Goal: Task Accomplishment & Management: Complete application form

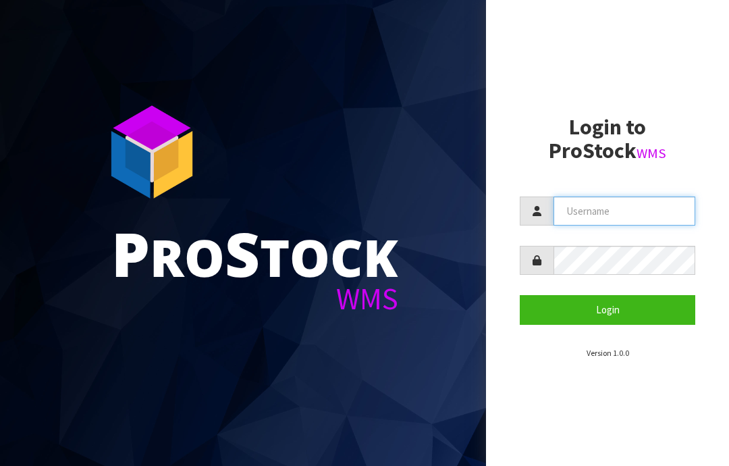
type input "JGBIMPORTS"
click at [608, 308] on button "Login" at bounding box center [608, 309] width 176 height 29
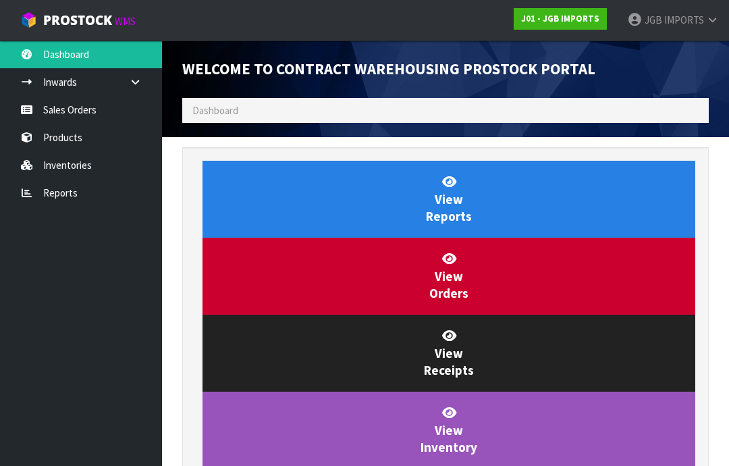
scroll to position [795, 547]
click at [74, 113] on link "Sales Orders" at bounding box center [81, 110] width 162 height 28
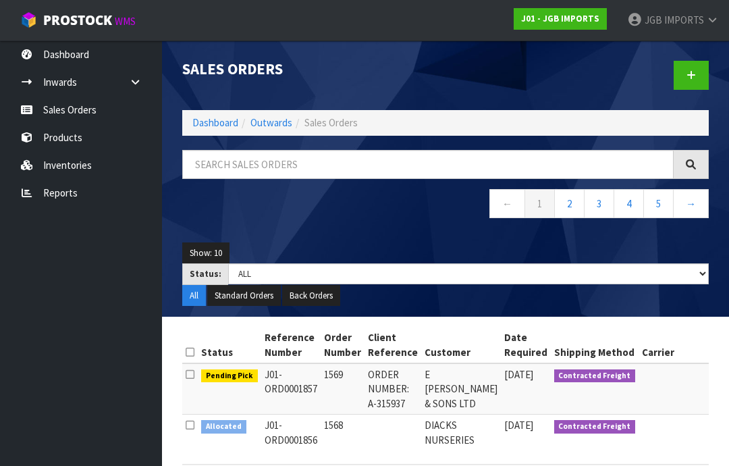
click at [683, 84] on link at bounding box center [691, 75] width 35 height 29
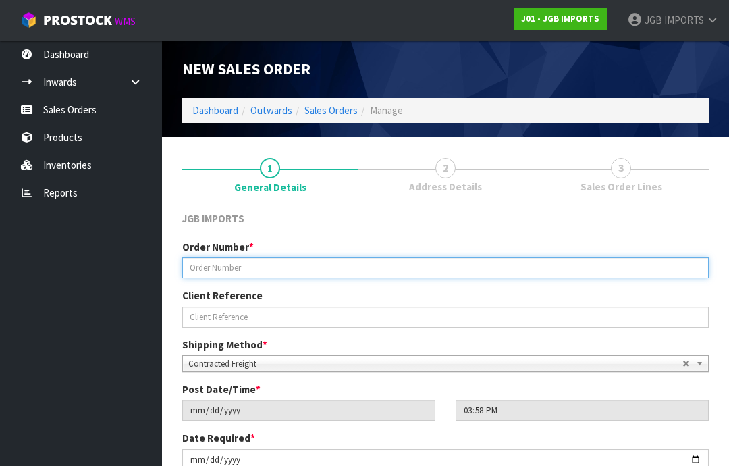
click at [209, 269] on input "text" at bounding box center [445, 267] width 527 height 21
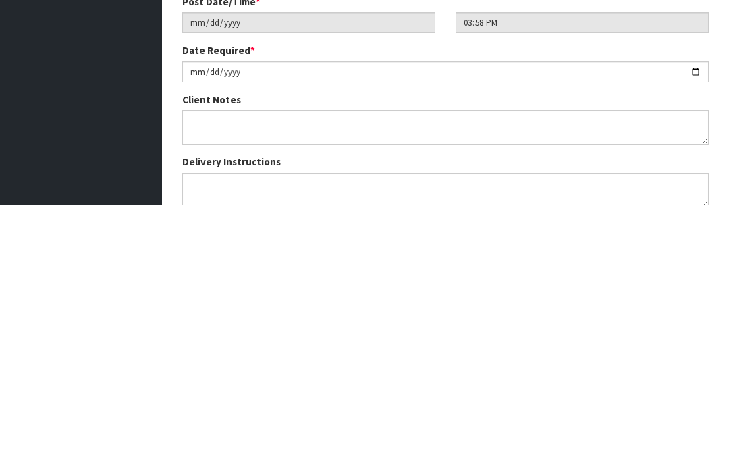
scroll to position [132, 0]
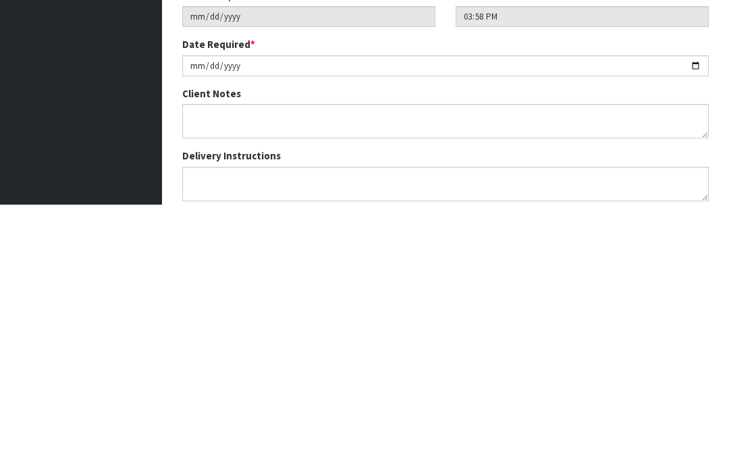
type input "1570"
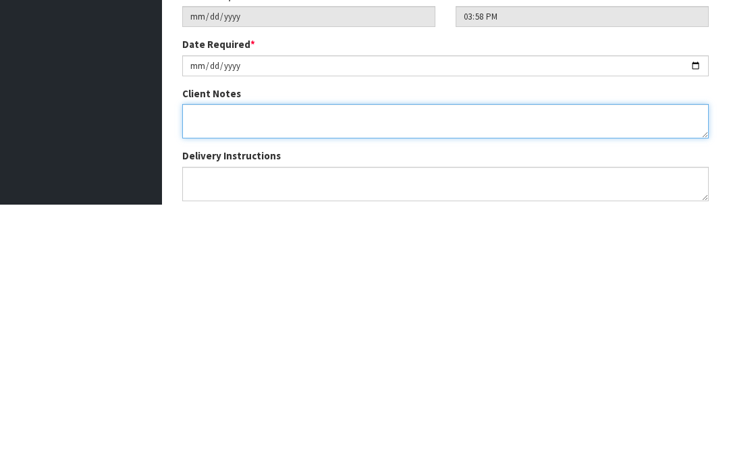
click at [204, 365] on textarea at bounding box center [445, 382] width 527 height 34
type textarea "NEW CUSTOMER"
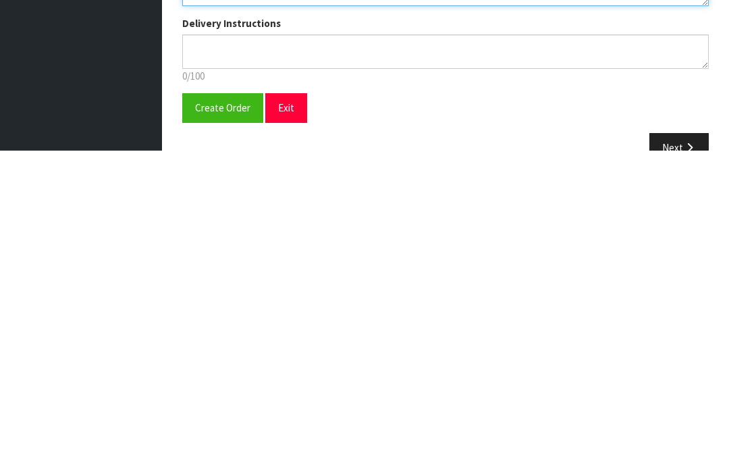
scroll to position [213, 0]
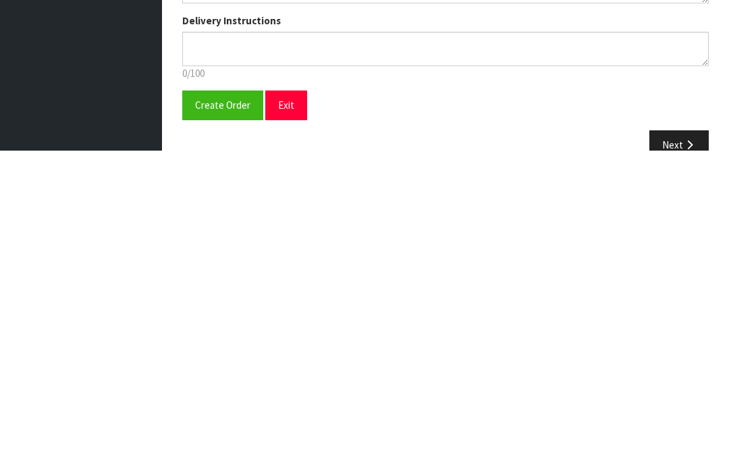
click at [215, 414] on span "Create Order" at bounding box center [222, 420] width 55 height 13
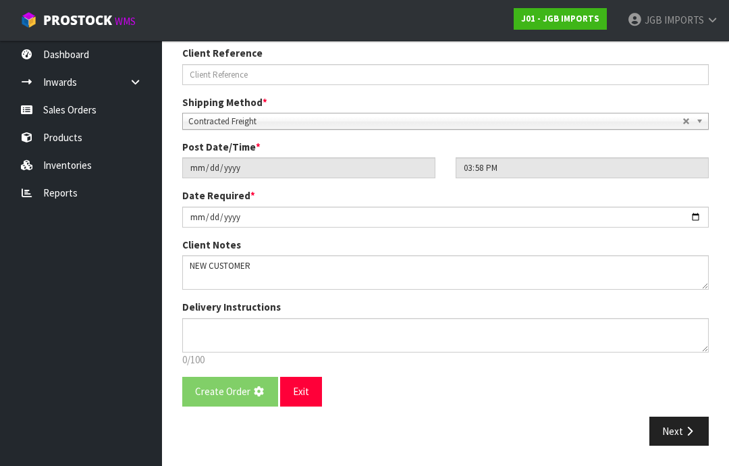
scroll to position [0, 0]
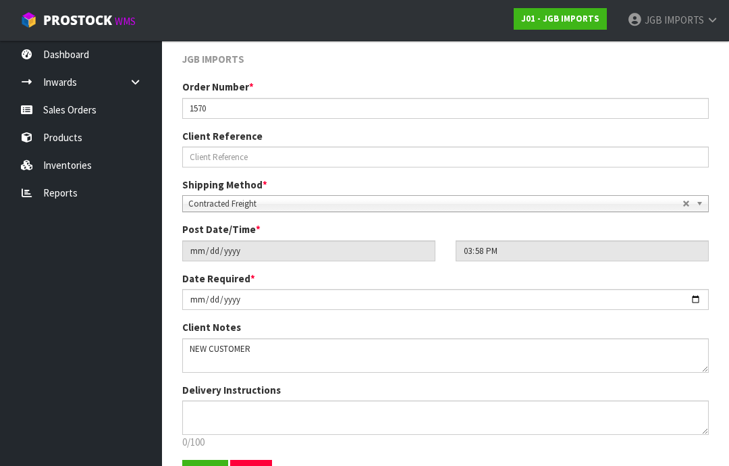
scroll to position [237, 0]
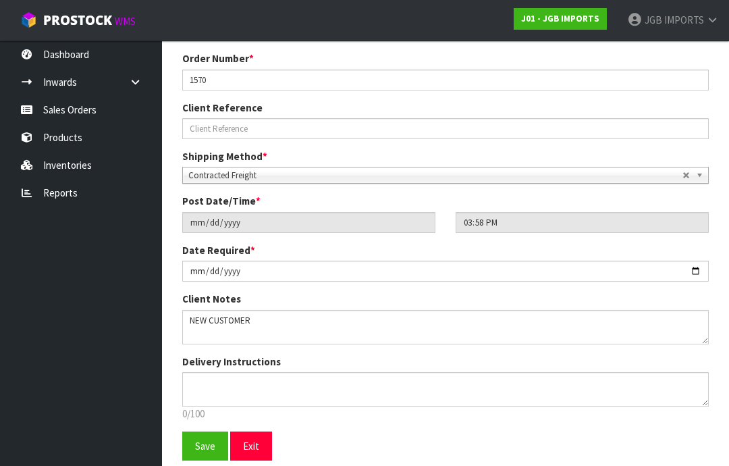
click at [206, 454] on button "Save" at bounding box center [205, 445] width 46 height 29
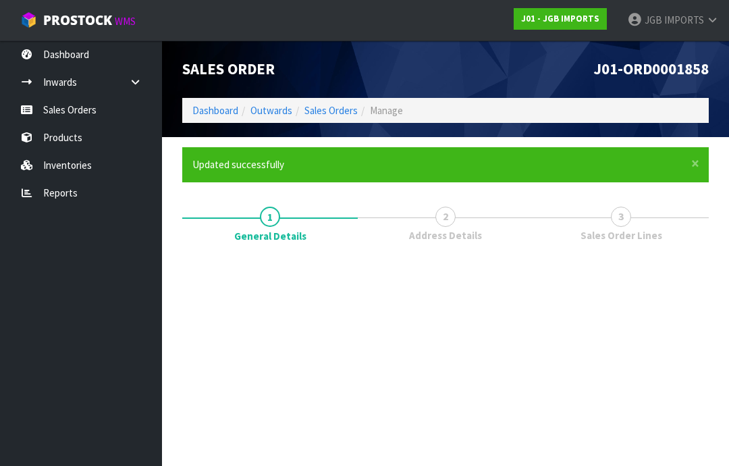
scroll to position [0, 0]
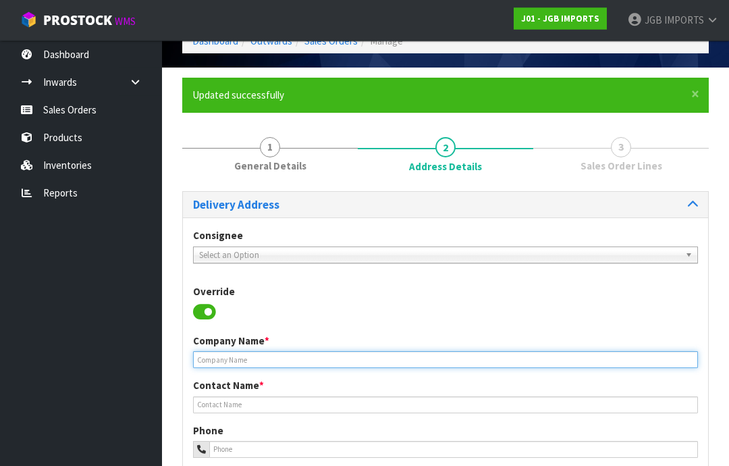
click at [214, 359] on input "text" at bounding box center [445, 360] width 505 height 17
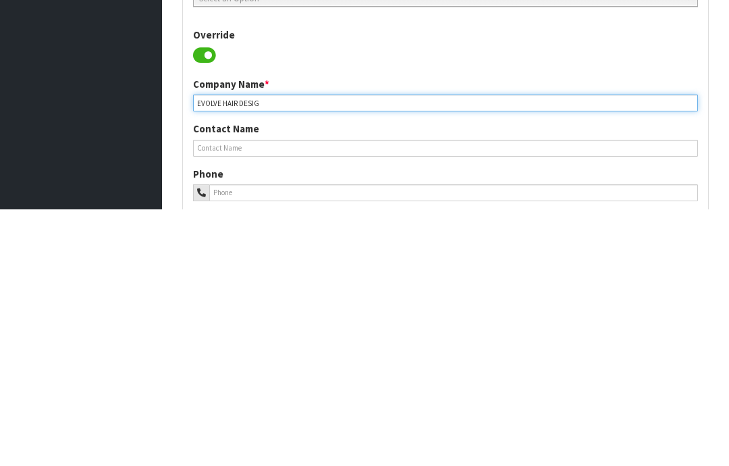
type input "EVOLVE HAIR DESIGN"
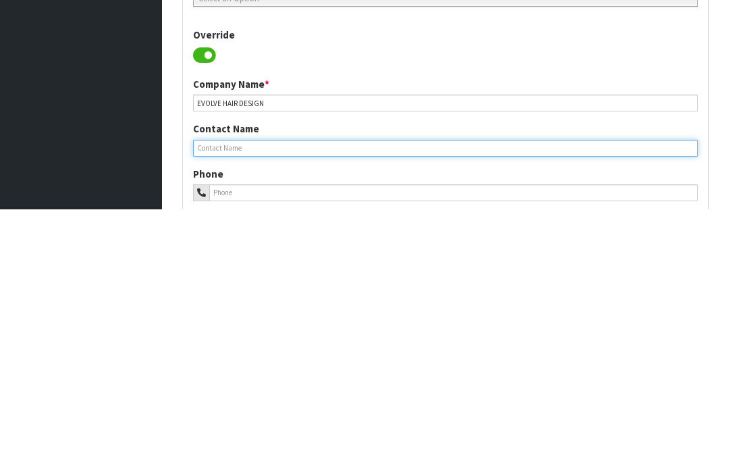
click at [233, 397] on input "text" at bounding box center [445, 405] width 505 height 17
type input "[PERSON_NAME]"
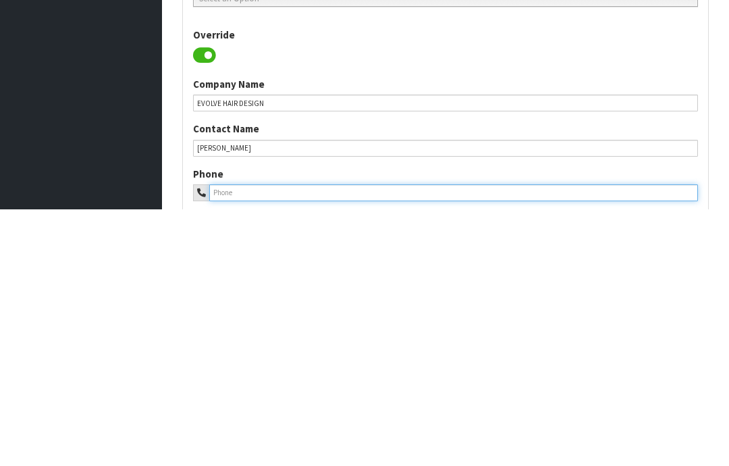
click at [252, 442] on input "tel" at bounding box center [453, 450] width 489 height 17
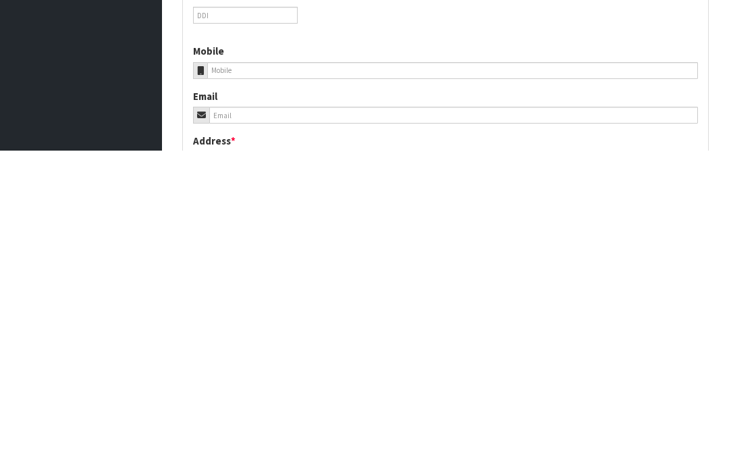
scroll to position [235, 0]
type input "03 236 7988"
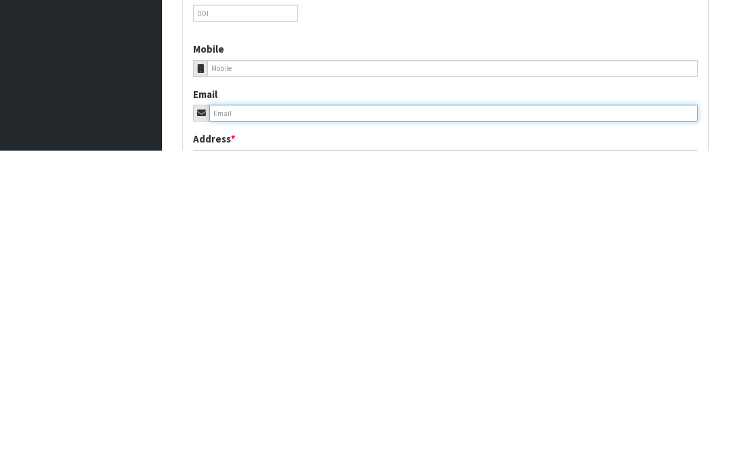
click at [231, 420] on input "email" at bounding box center [453, 428] width 489 height 17
type input "[EMAIL_ADDRESS][DOMAIN_NAME]"
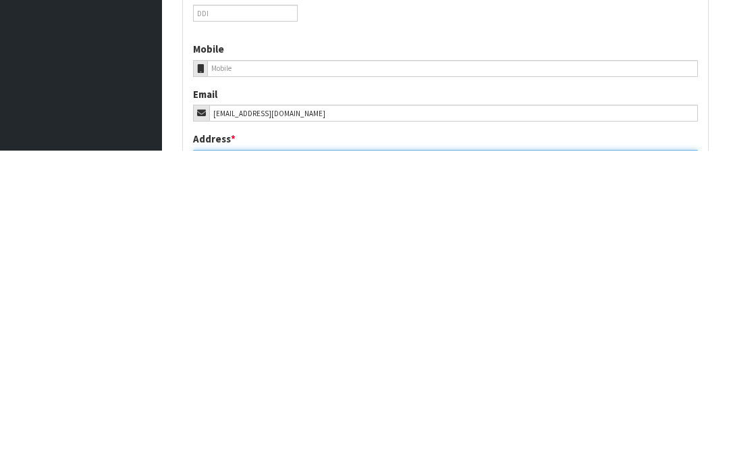
click at [229, 465] on input "text" at bounding box center [445, 473] width 505 height 17
type input "[STREET_ADDRESS],"
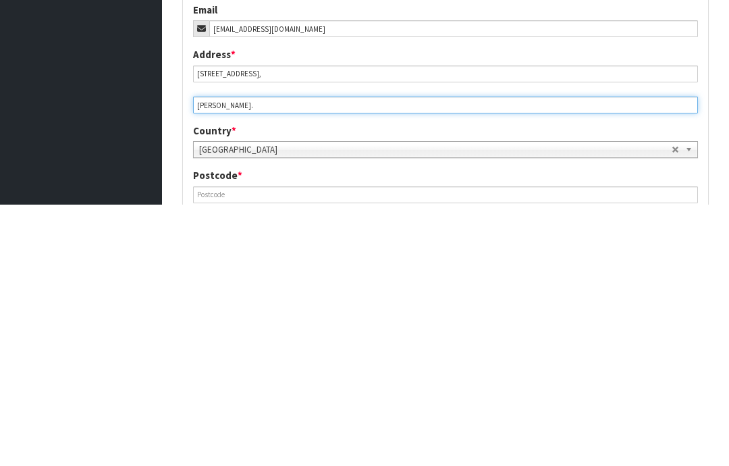
type input "[PERSON_NAME]."
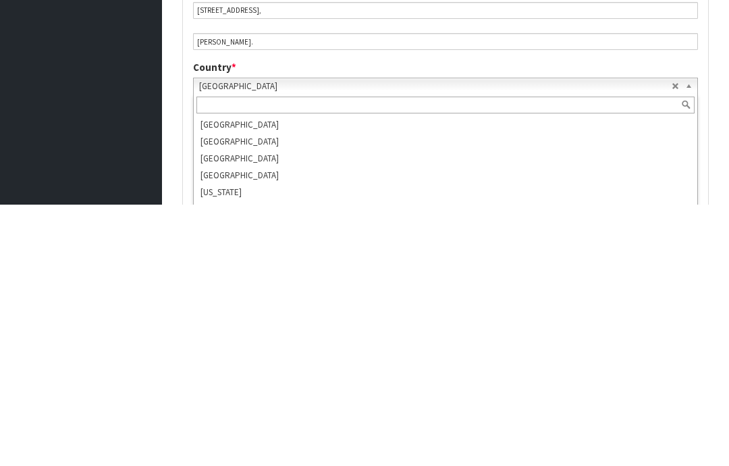
scroll to position [2522, 0]
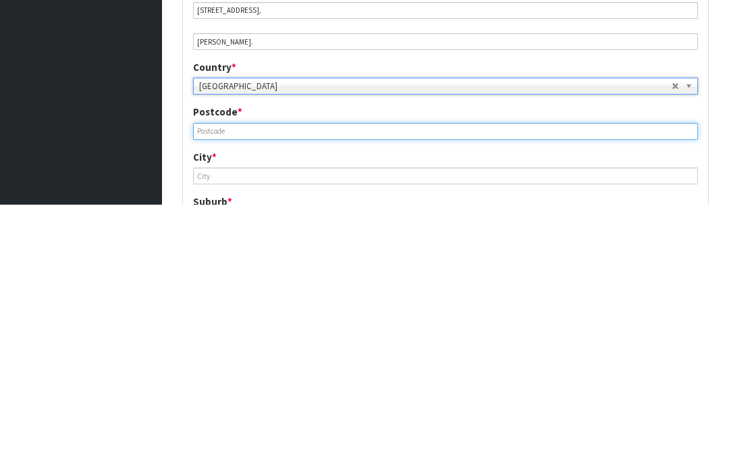
click at [222, 384] on input "text" at bounding box center [445, 392] width 505 height 17
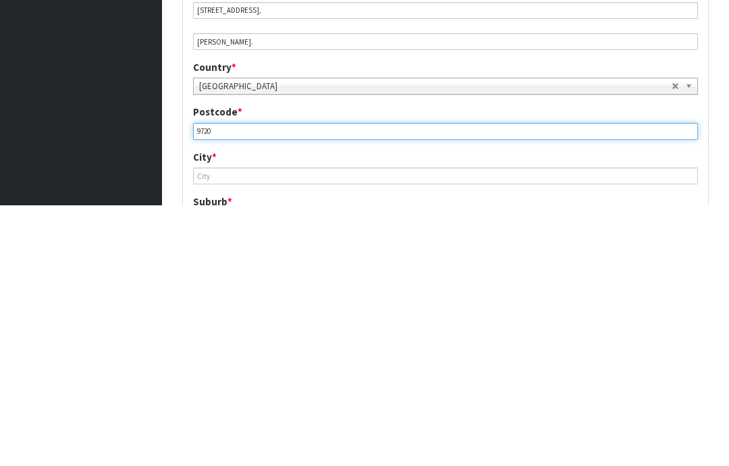
type input "9720"
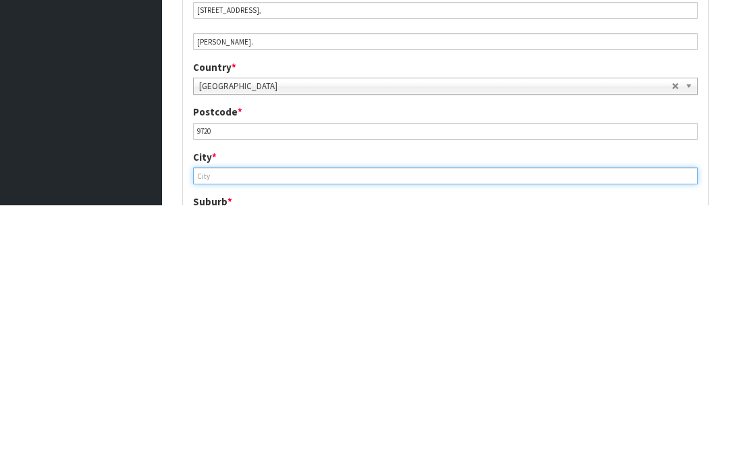
click at [224, 429] on input "text" at bounding box center [445, 437] width 505 height 17
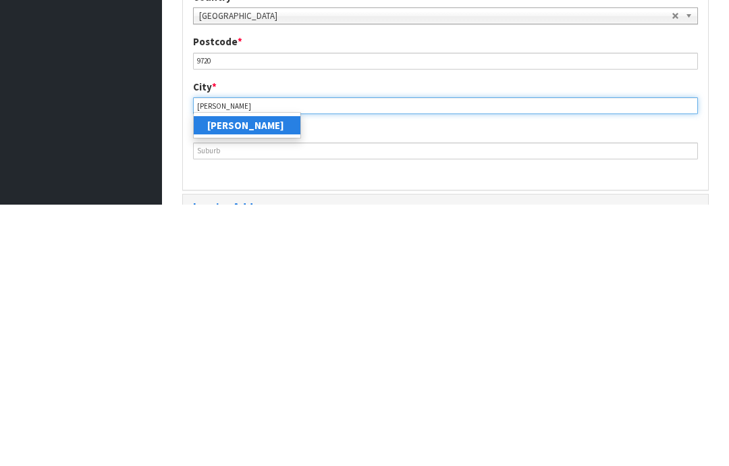
type input "[PERSON_NAME]"
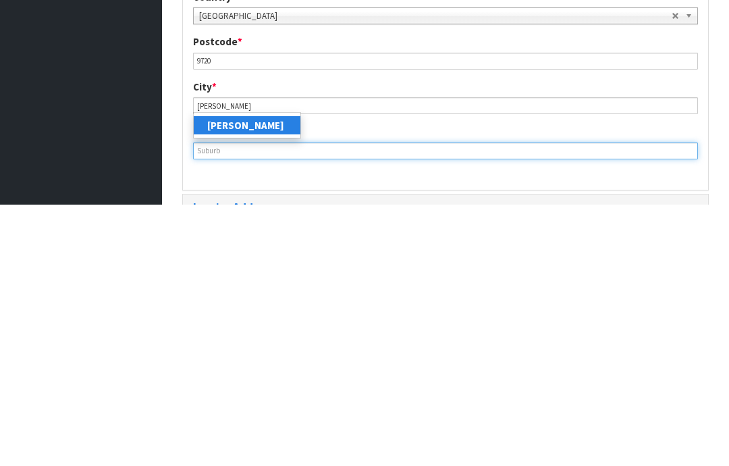
click at [229, 404] on input "text" at bounding box center [445, 412] width 505 height 17
type input "[PERSON_NAME]"
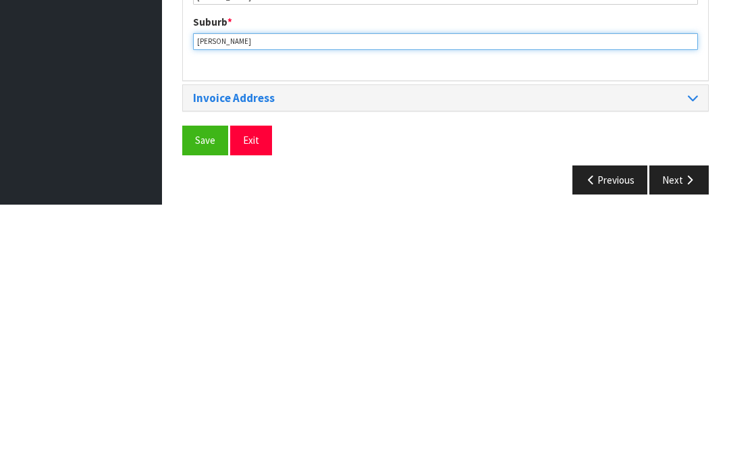
scroll to position [622, 0]
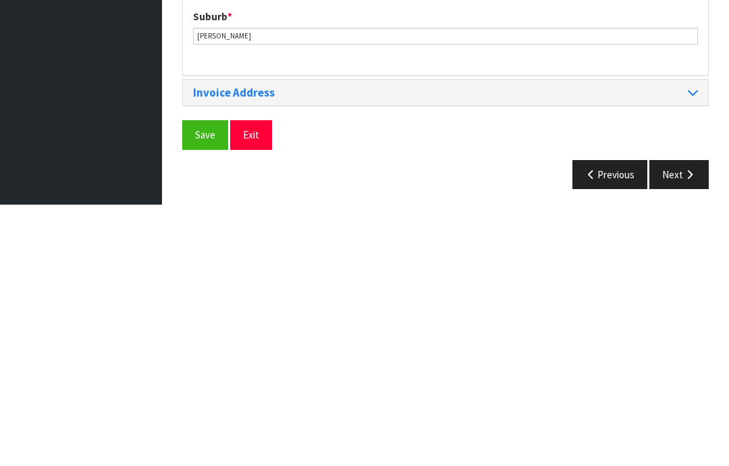
click at [205, 390] on span "Save" at bounding box center [205, 396] width 20 height 13
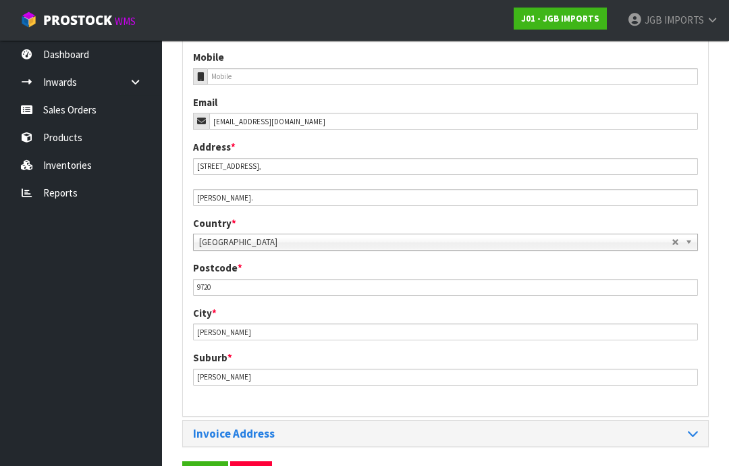
scroll to position [568, 0]
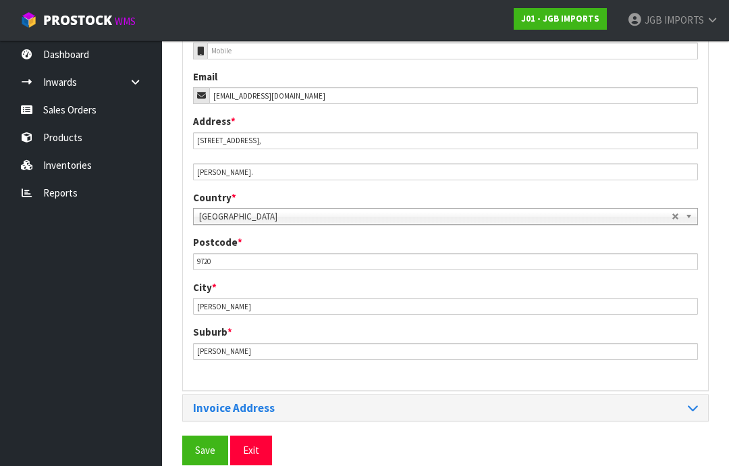
click at [196, 452] on span "Save" at bounding box center [205, 450] width 20 height 13
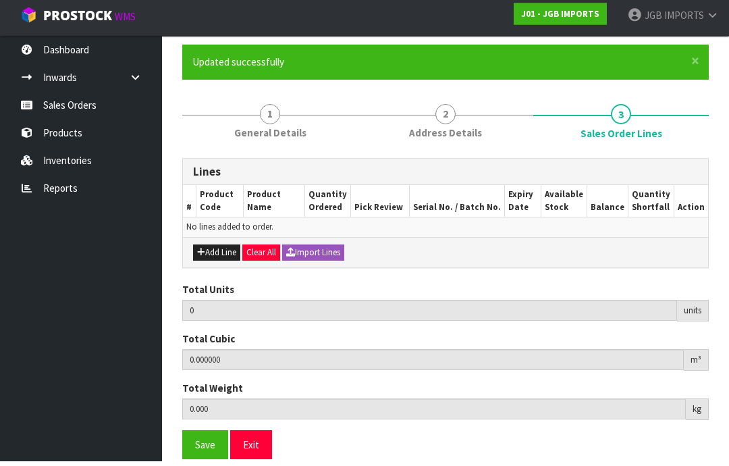
scroll to position [97, 0]
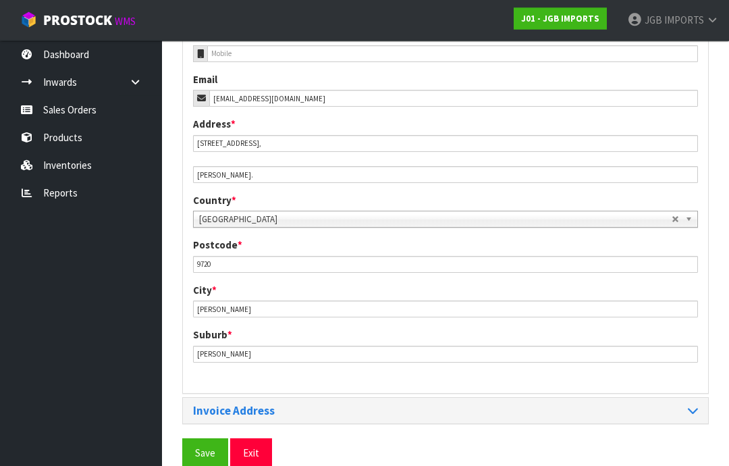
scroll to position [568, 0]
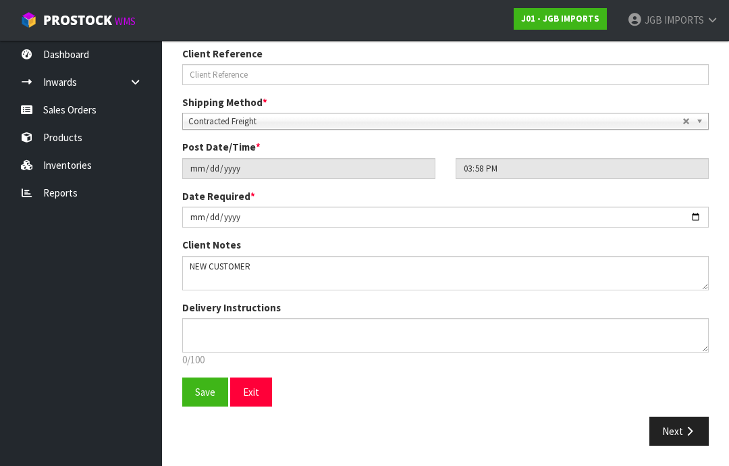
scroll to position [237, 0]
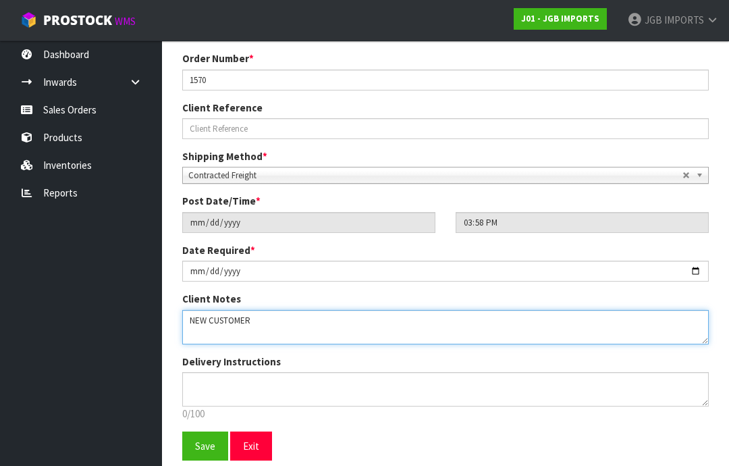
click at [205, 334] on textarea at bounding box center [445, 327] width 527 height 34
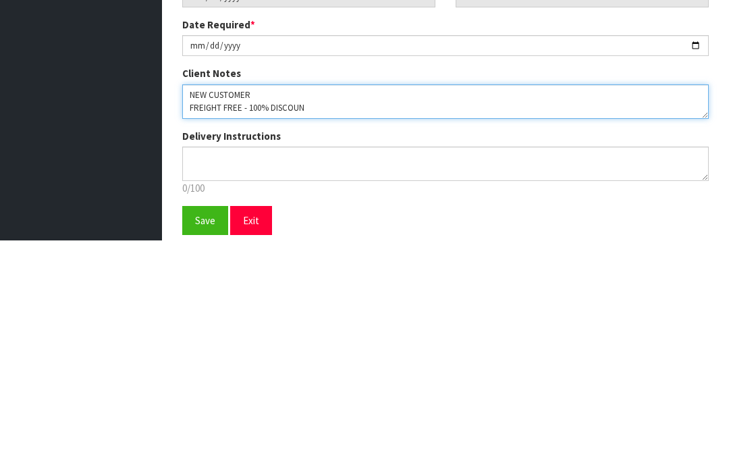
type textarea "NEW CUSTOMER FREIGHT FREE - 100% DISCOUNT"
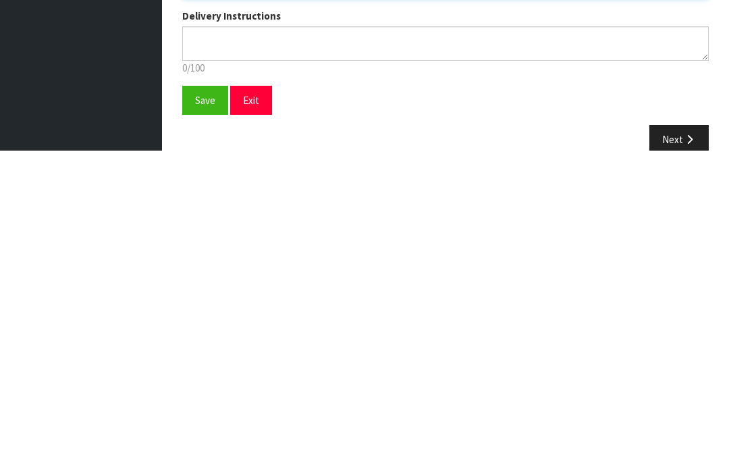
scroll to position [291, 0]
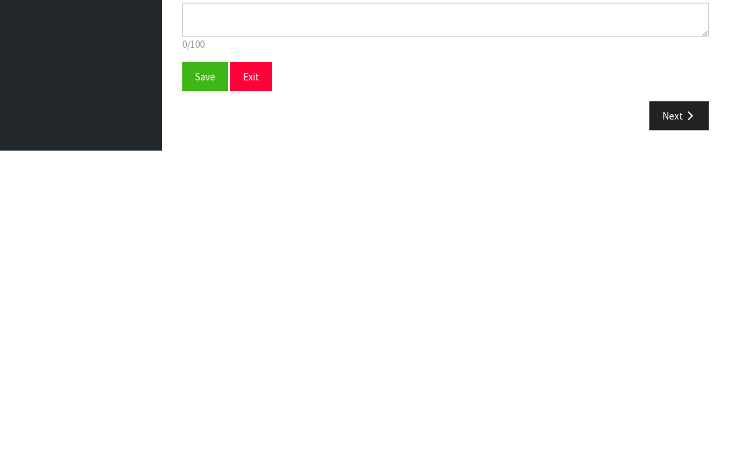
click at [203, 386] on span "Save" at bounding box center [205, 392] width 20 height 13
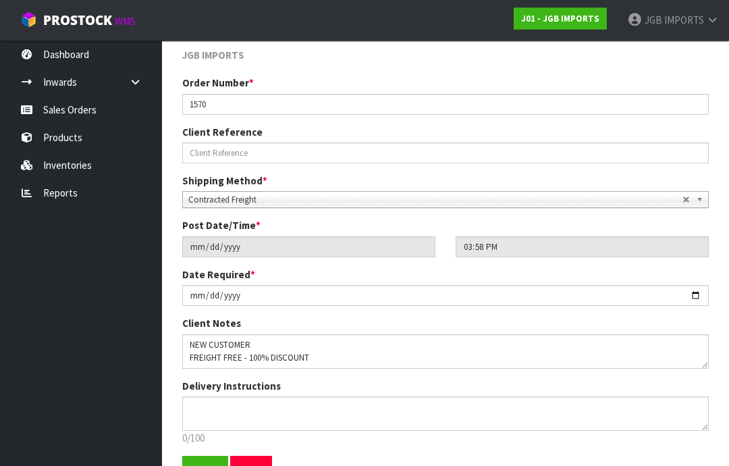
scroll to position [237, 0]
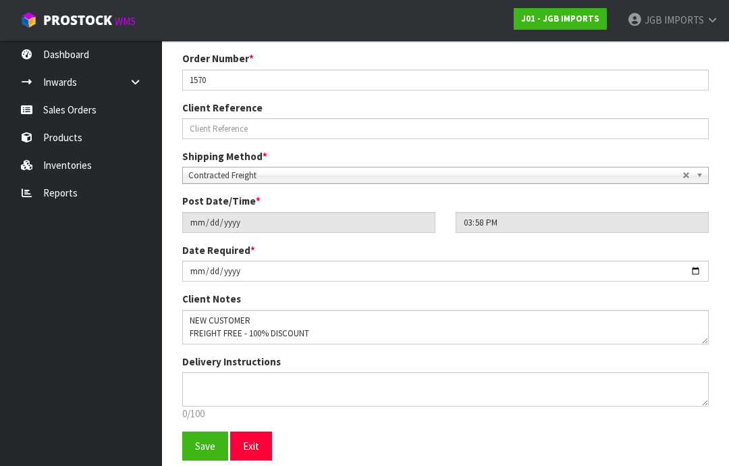
click at [204, 444] on span "Save" at bounding box center [205, 446] width 20 height 13
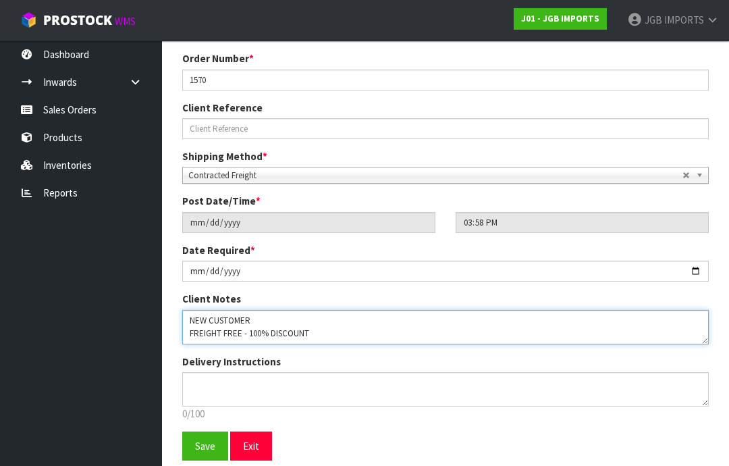
click at [356, 334] on textarea at bounding box center [445, 327] width 527 height 34
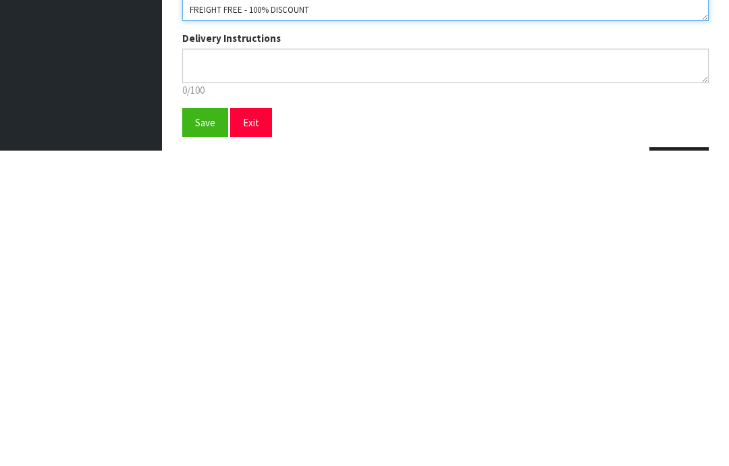
scroll to position [272, 0]
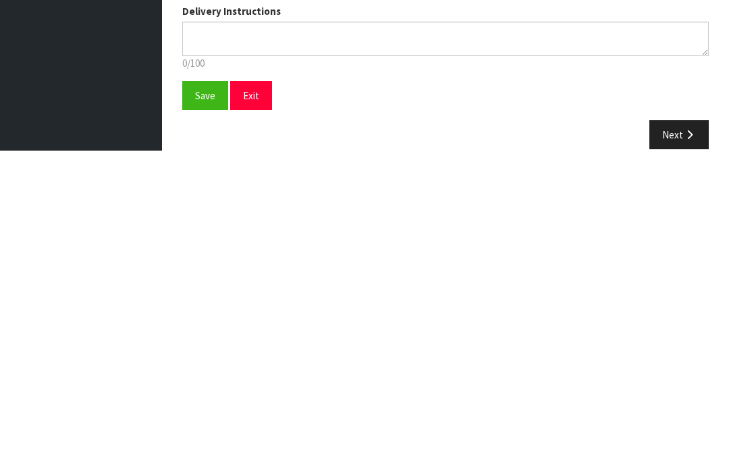
click at [203, 404] on span "Save" at bounding box center [205, 410] width 20 height 13
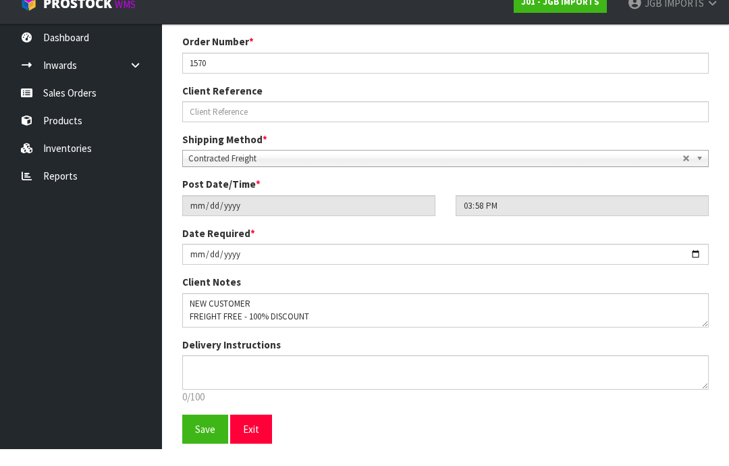
scroll to position [237, 0]
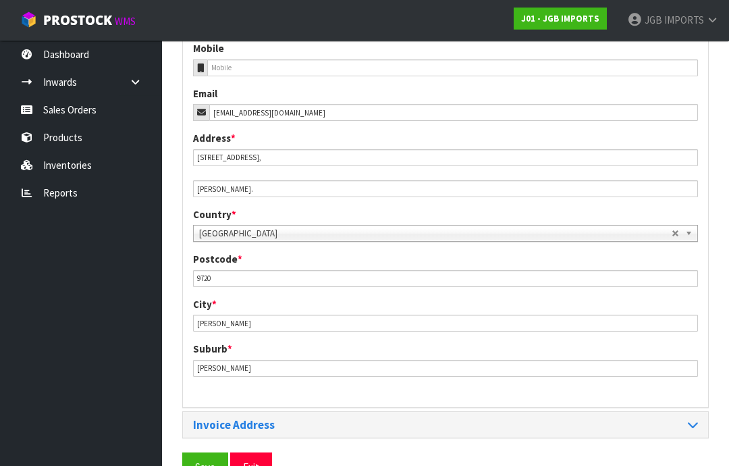
scroll to position [568, 0]
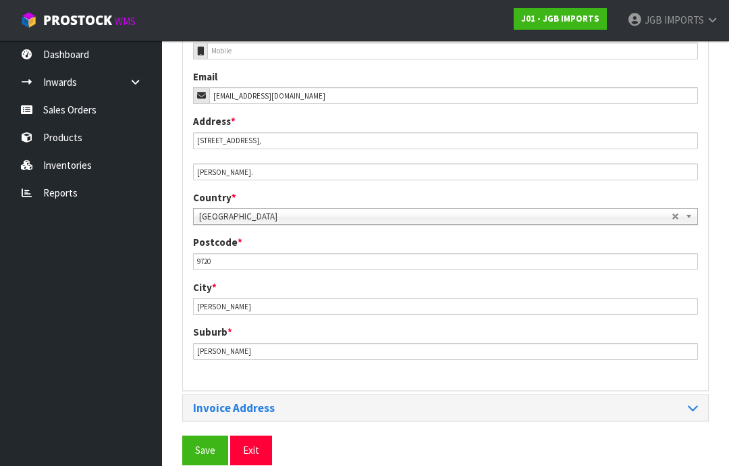
click at [201, 444] on span "Save" at bounding box center [205, 450] width 20 height 13
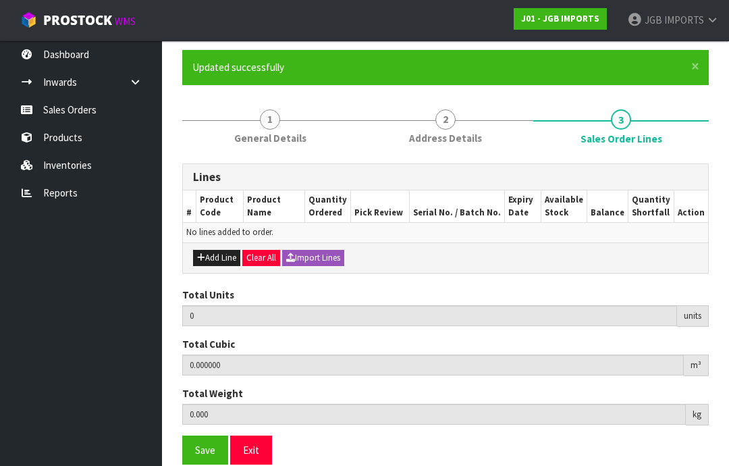
click at [215, 257] on button "Add Line" at bounding box center [216, 258] width 47 height 16
type input "0"
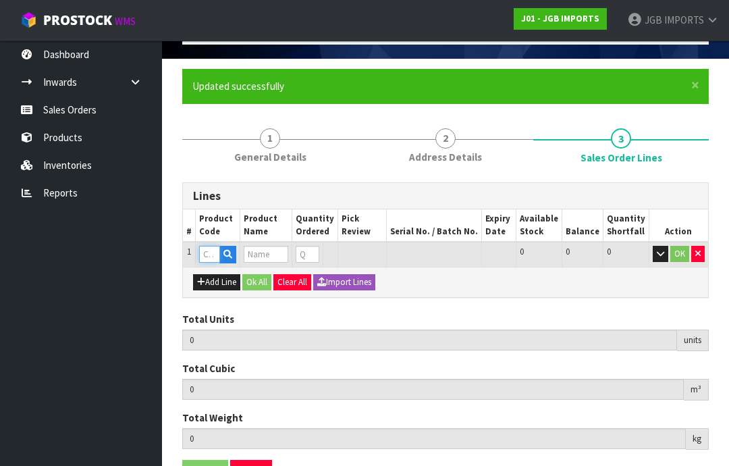
click at [214, 253] on input "text" at bounding box center [209, 254] width 21 height 17
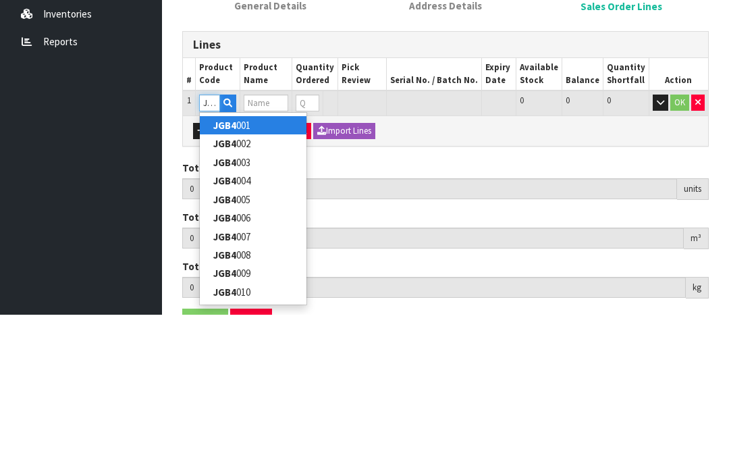
type input "JGB4302"
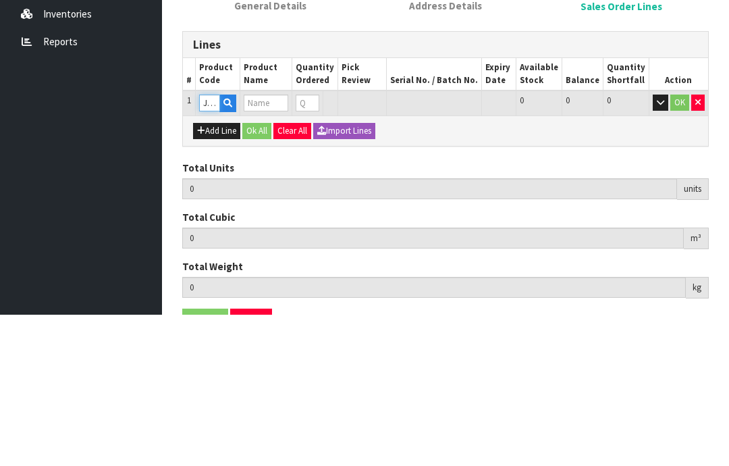
type input "0.000000"
type input "0.000"
type input "WATER PITCHER BUTTERFLY W CROCUS"
type input "0"
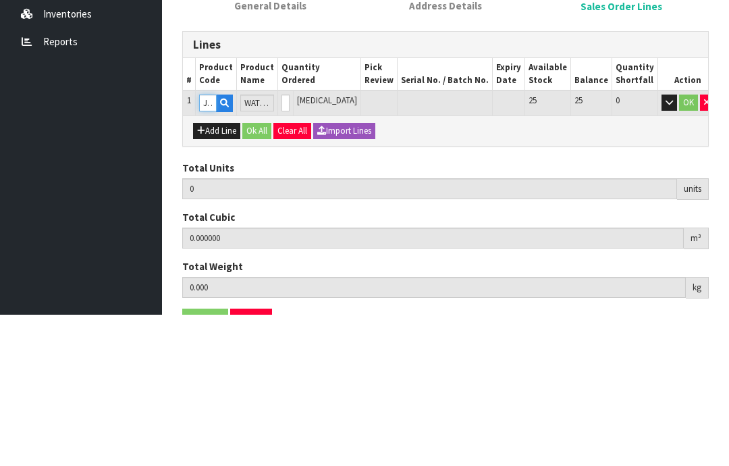
type input "JGB4302"
click at [290, 246] on input "0" at bounding box center [286, 254] width 8 height 17
type input "0"
type input "1"
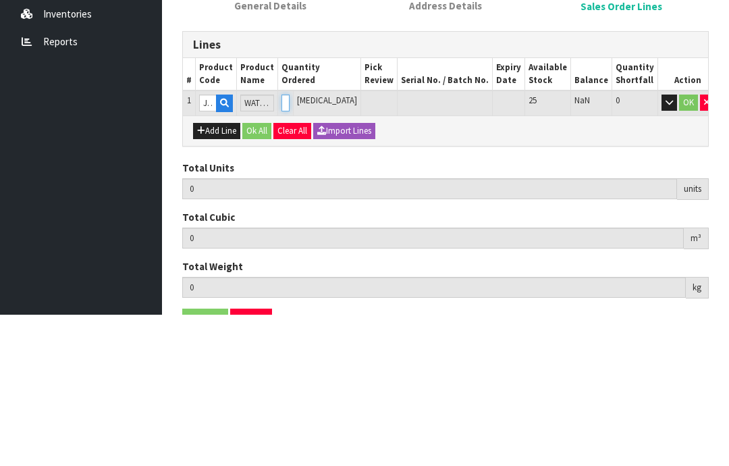
type input "0.009828"
type input "0.8"
type input "1"
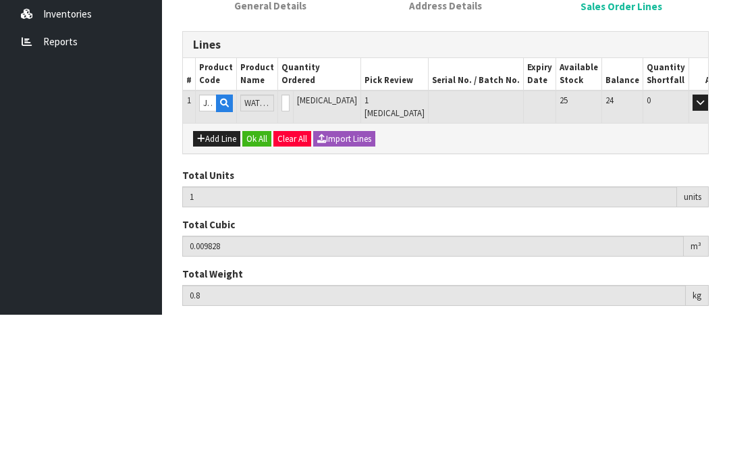
click at [710, 246] on button "OK" at bounding box center [719, 254] width 19 height 16
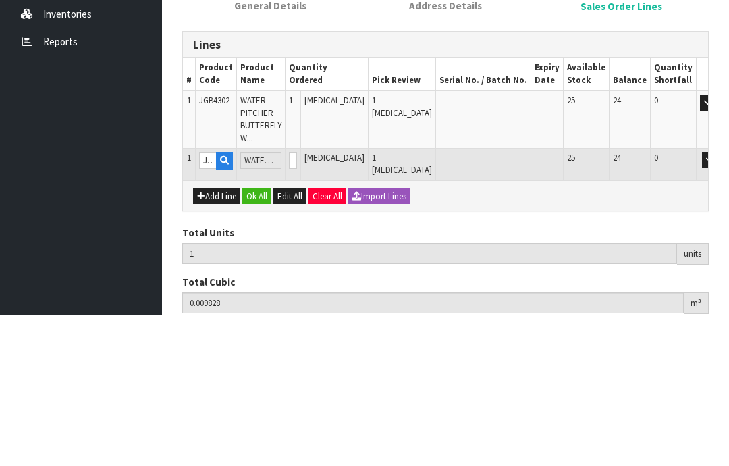
scroll to position [103, 0]
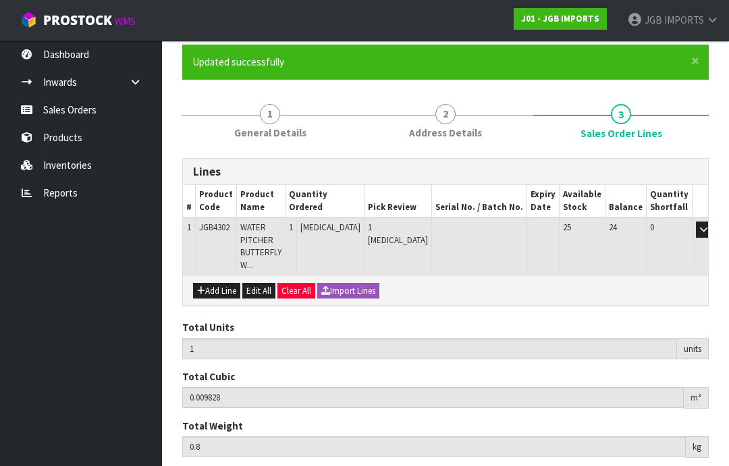
click at [218, 290] on button "Add Line" at bounding box center [216, 291] width 47 height 16
type input "0"
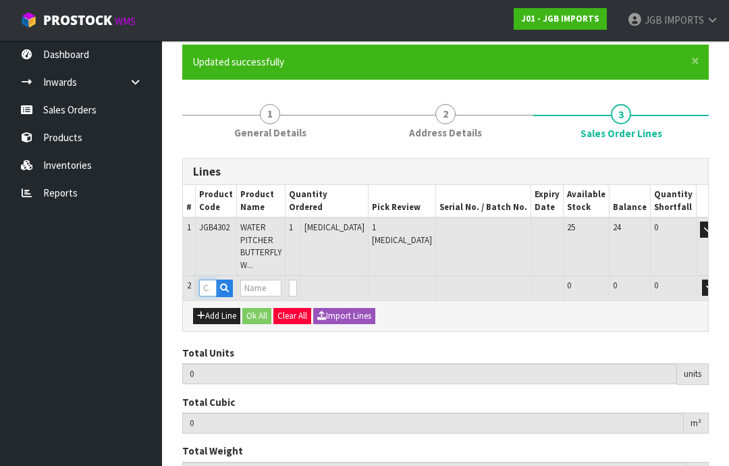
click at [213, 286] on input "text" at bounding box center [208, 288] width 18 height 17
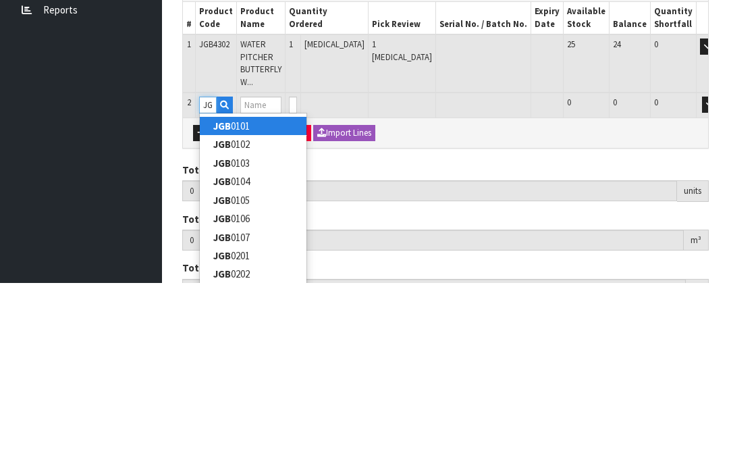
type input "J"
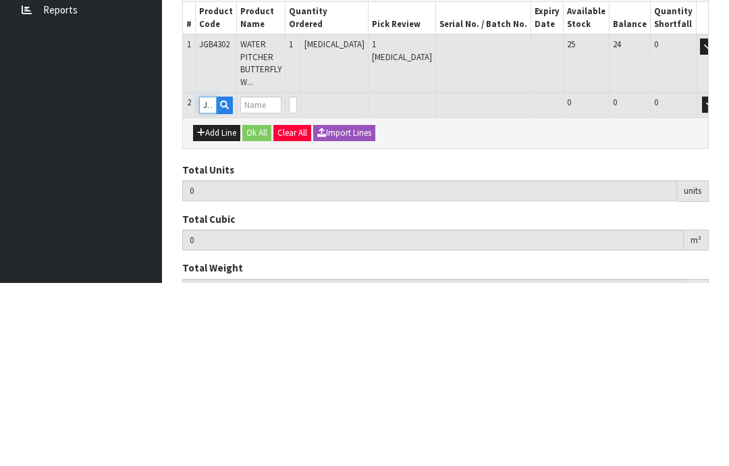
type input "JGB4304"
click at [297, 280] on input "number" at bounding box center [293, 288] width 8 height 17
click at [276, 280] on input "text" at bounding box center [260, 288] width 41 height 17
click at [207, 280] on input "text" at bounding box center [208, 288] width 18 height 17
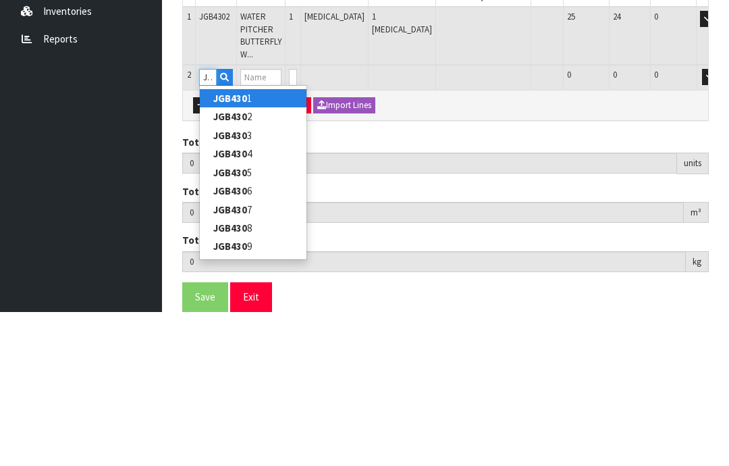
type input "JGB4304"
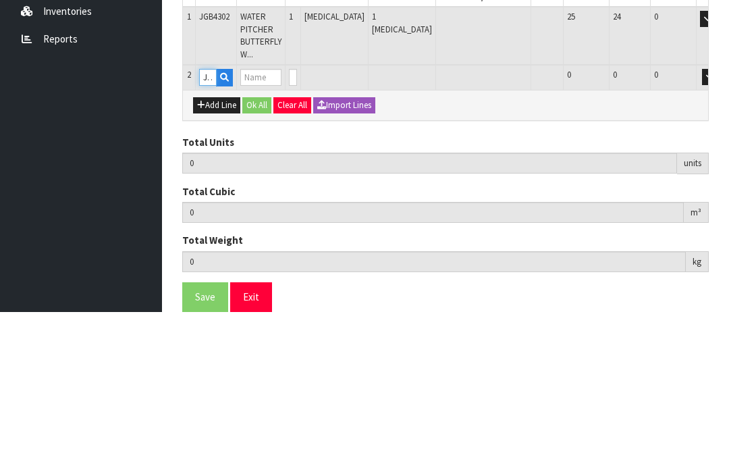
type input "1"
type input "0.009828"
type input "0.8"
type input "WATER PITCHER THREE PINK ROSES"
type input "0"
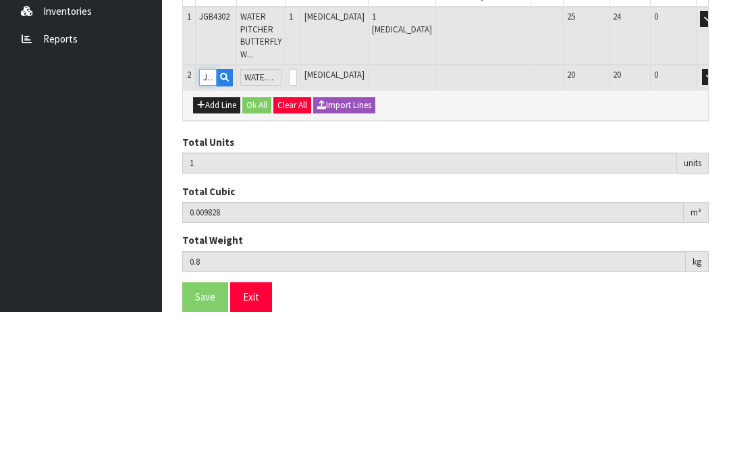
type input "JGB4304"
click at [297, 223] on input "0" at bounding box center [293, 231] width 8 height 17
type input "0"
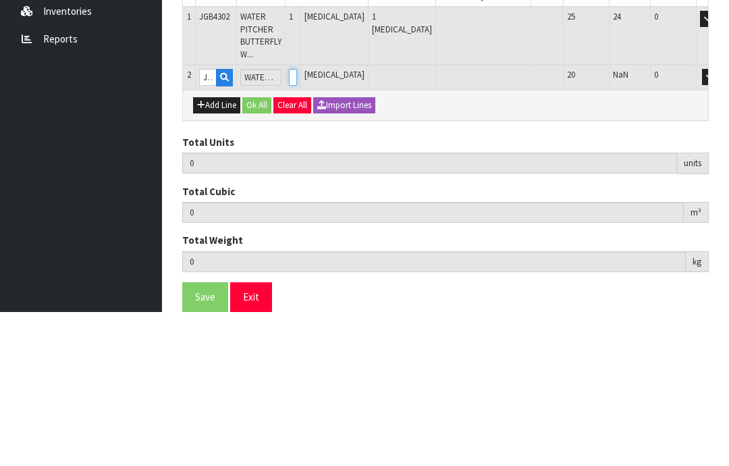
type input "2"
type input "0.019656"
type input "1.6"
type input "1"
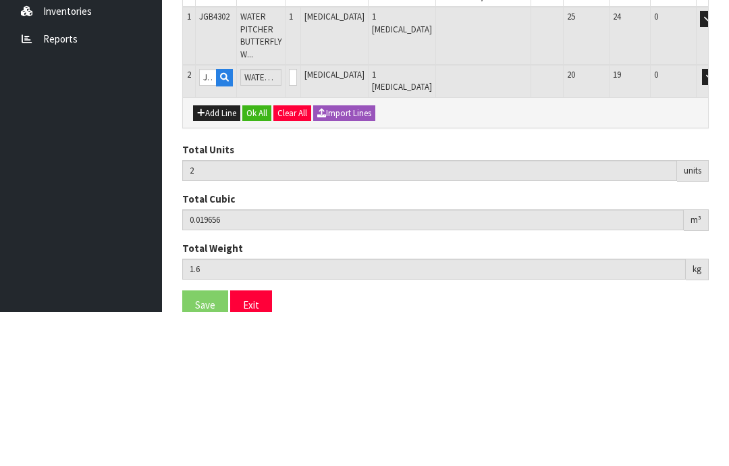
click at [720, 223] on button "OK" at bounding box center [729, 231] width 19 height 16
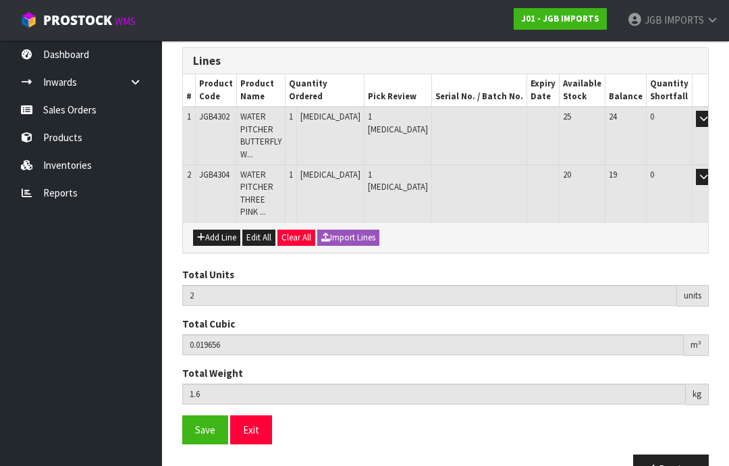
click at [226, 230] on button "Add Line" at bounding box center [216, 238] width 47 height 16
type input "0"
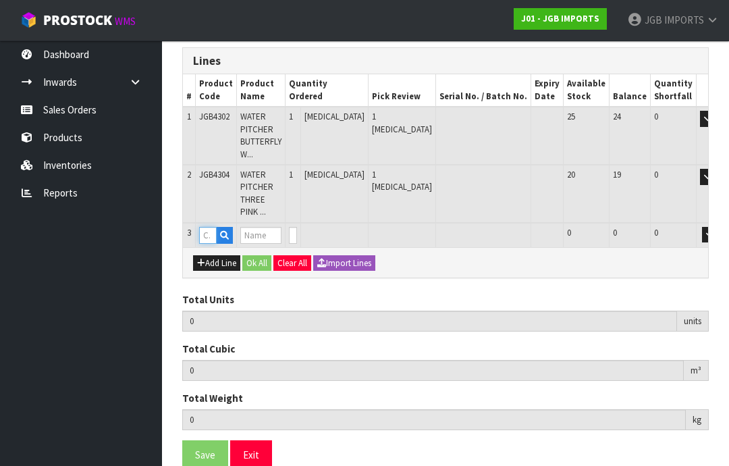
click at [209, 227] on input "text" at bounding box center [208, 235] width 18 height 17
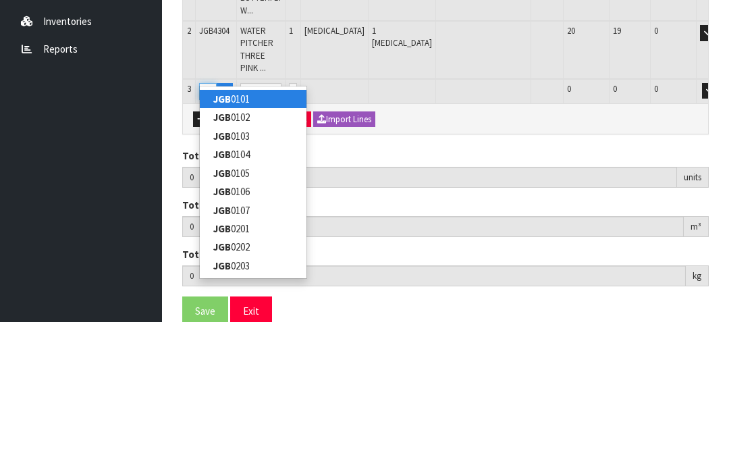
type input "JGB4333"
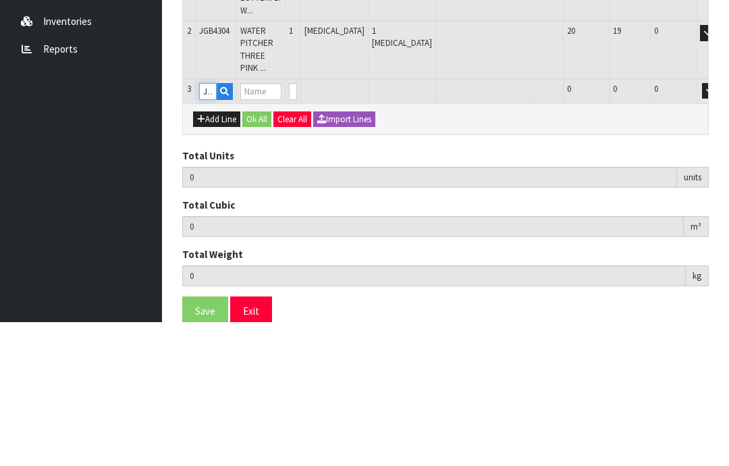
type input "2"
type input "0.019656"
type input "1.6"
type input "LARGE ROUND TEA CUP TWO ROSES [GEOGRAPHIC_DATA]"
type input "0"
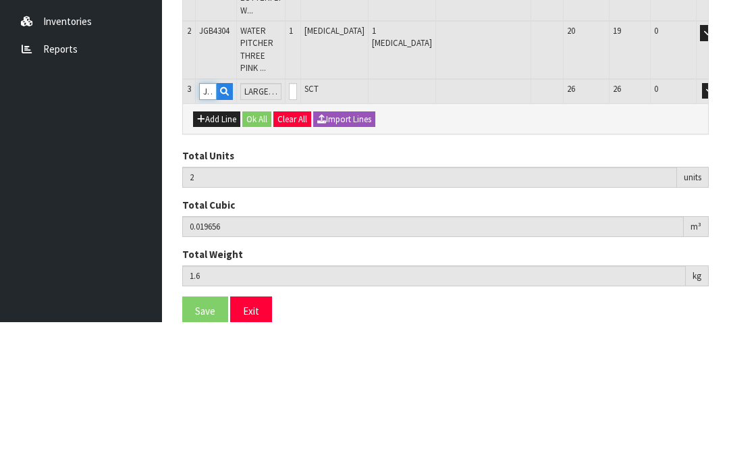
type input "JGB4333"
click at [297, 227] on input "0" at bounding box center [293, 235] width 8 height 17
type input "0"
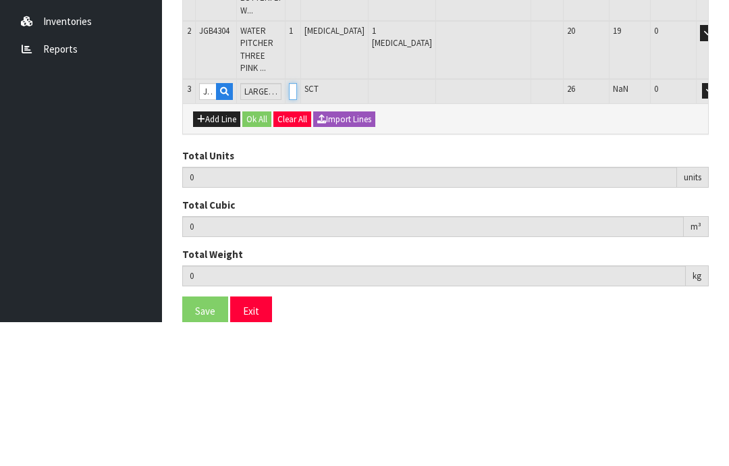
type input "3"
type input "0.030706"
type input "3.5"
type input "1"
click at [720, 227] on button "OK" at bounding box center [729, 235] width 19 height 16
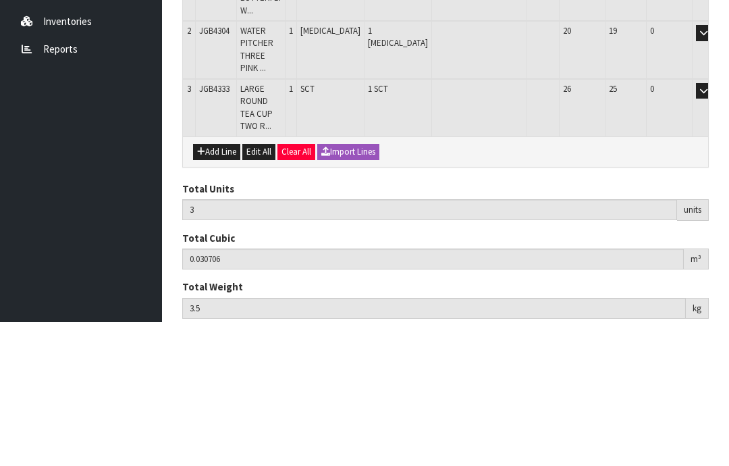
scroll to position [258, 0]
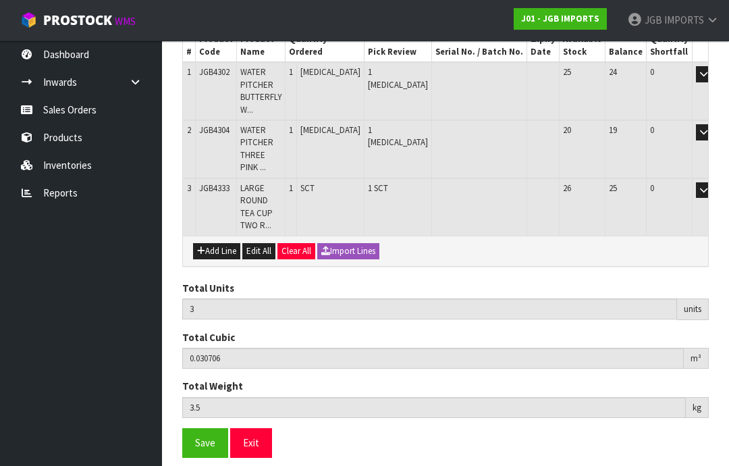
click at [219, 243] on button "Add Line" at bounding box center [216, 251] width 47 height 16
type input "0"
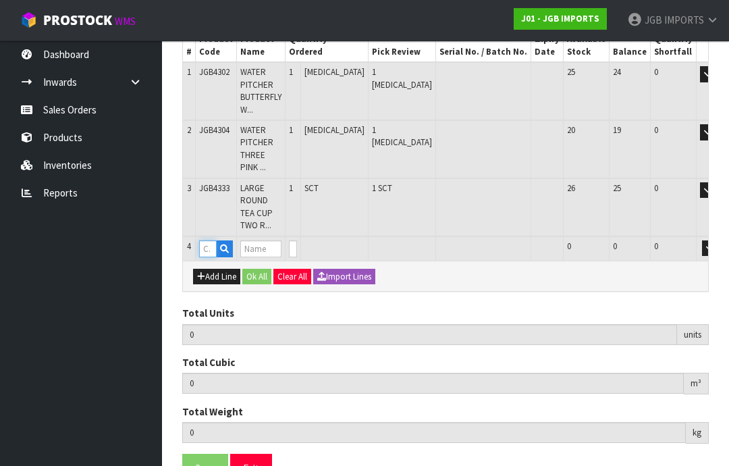
click at [211, 240] on input "text" at bounding box center [208, 248] width 18 height 17
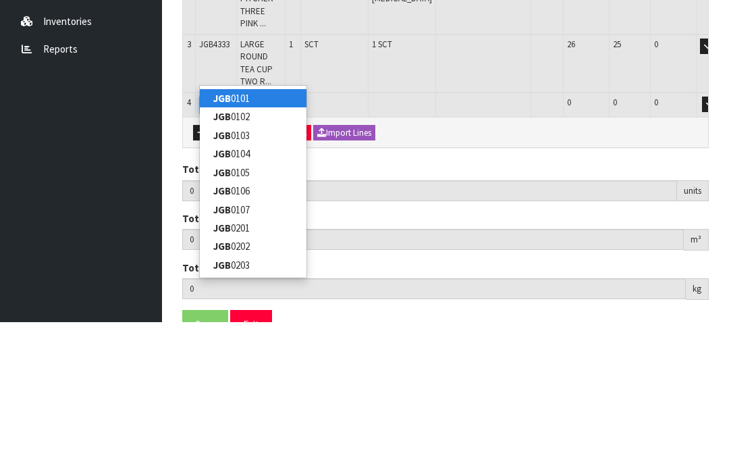
type input "JGB4332"
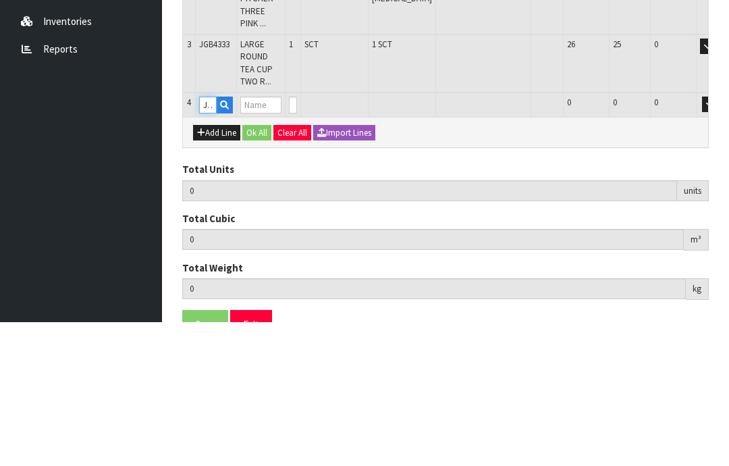
type input "3"
type input "0.030706"
type input "3.5"
type input "LARGE ROUND TEA CUP THREE PINK ROSES"
type input "0"
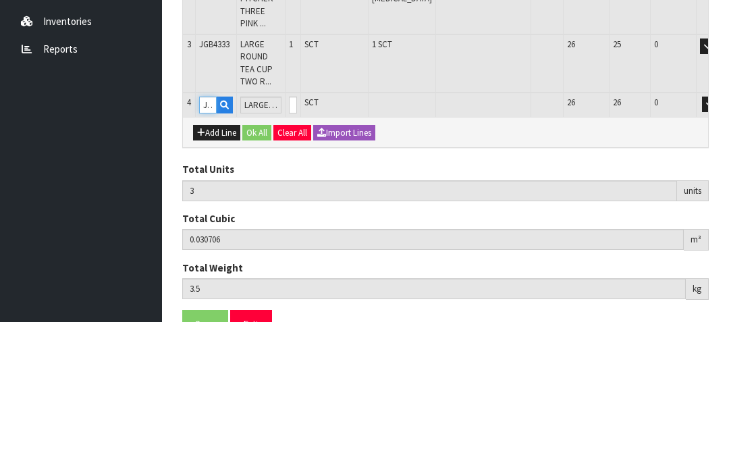
type input "JGB4332"
click at [297, 240] on input "0" at bounding box center [293, 248] width 8 height 17
type input "0"
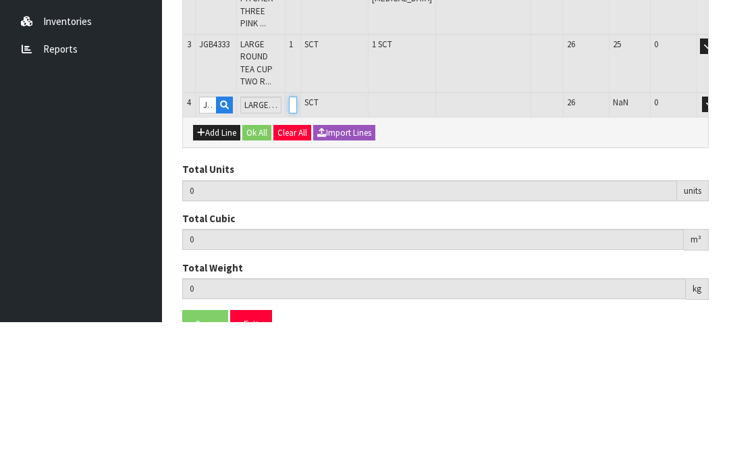
type input "4"
type input "0.041756"
type input "5.4"
type input "1"
click at [720, 240] on button "OK" at bounding box center [729, 248] width 19 height 16
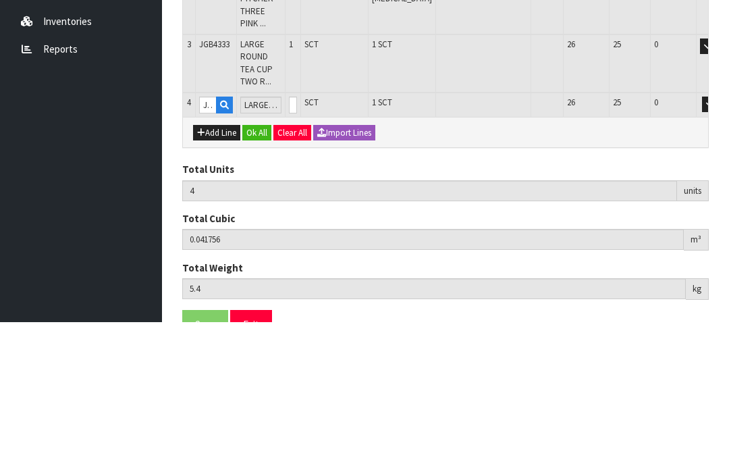
scroll to position [302, 0]
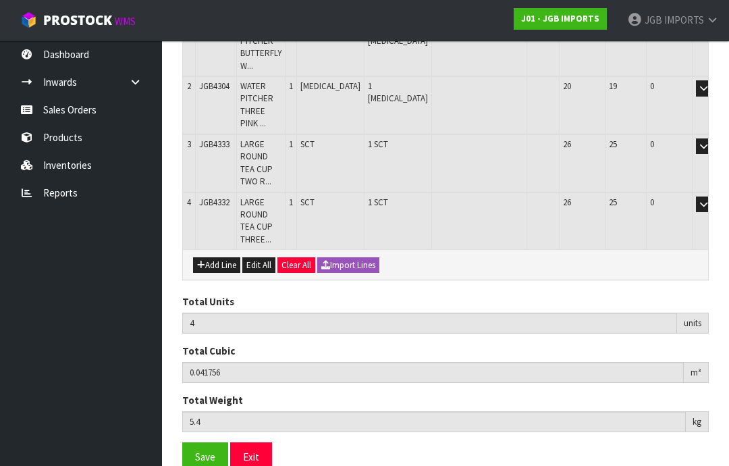
click at [219, 257] on button "Add Line" at bounding box center [216, 265] width 47 height 16
type input "0"
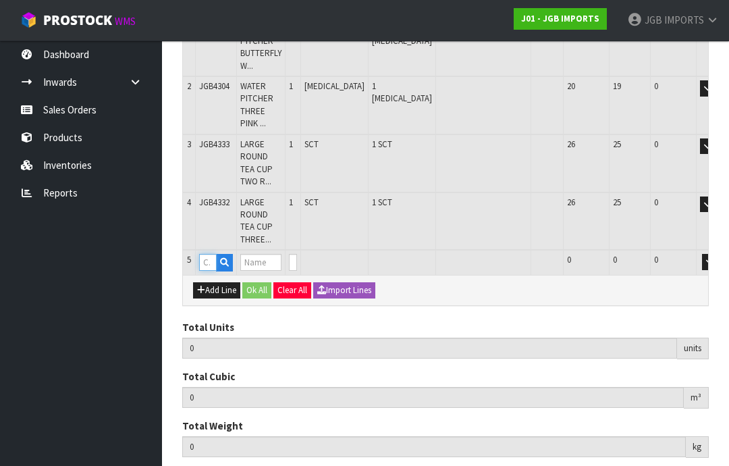
click at [211, 254] on input "text" at bounding box center [208, 262] width 18 height 17
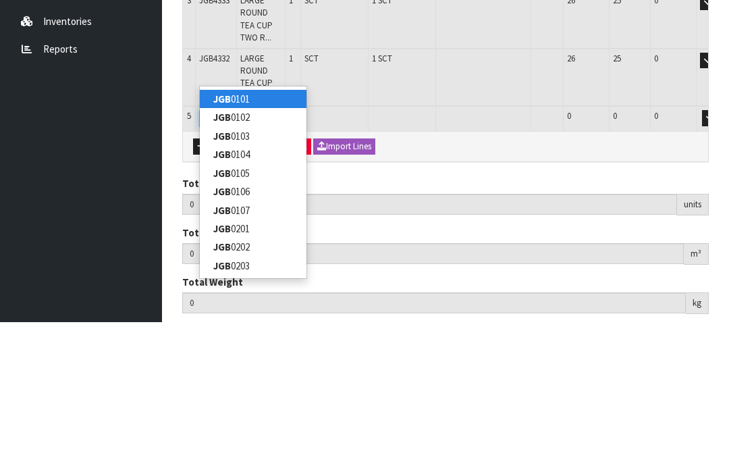
type input "JGB4330"
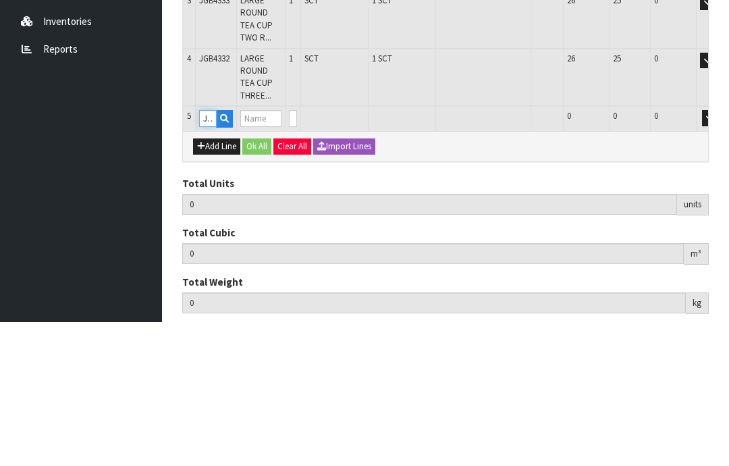
type input "4"
type input "0.041756"
type input "5.4"
type input "LARGE ROUND TEA CUP LAVENDER IN CAN"
type input "0"
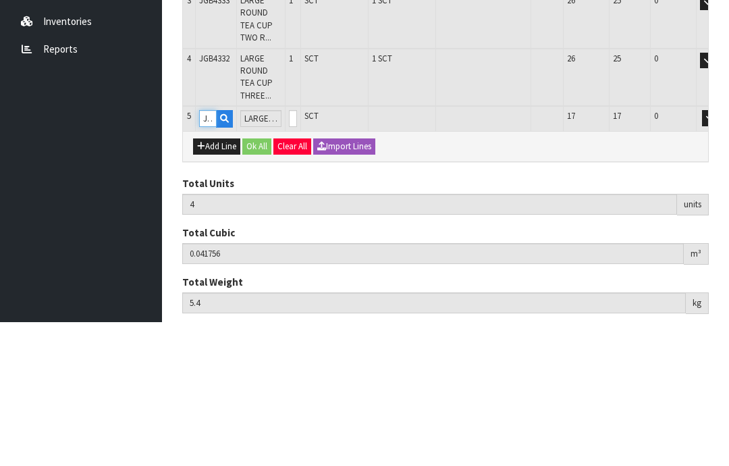
type input "JGB4330"
click at [297, 254] on input "0" at bounding box center [293, 262] width 8 height 17
type input "0"
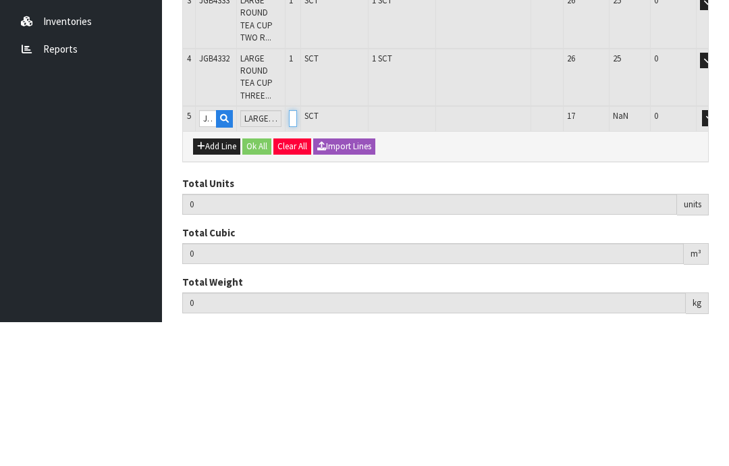
type input "1"
type input "5"
type input "0.053231"
type input "7.35"
click at [720, 254] on button "OK" at bounding box center [729, 262] width 19 height 16
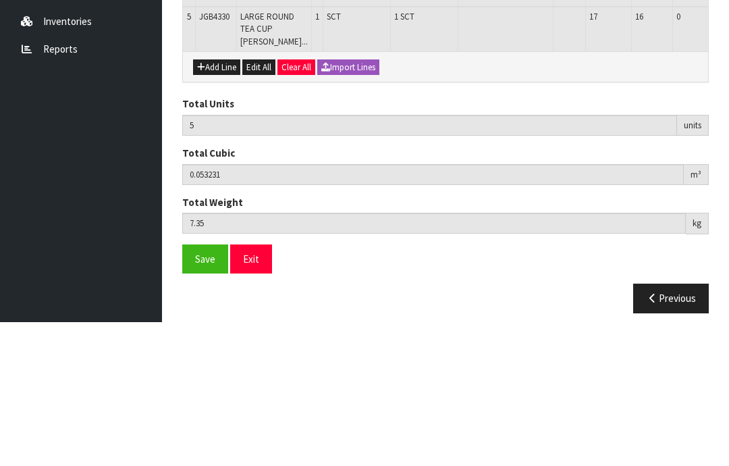
scroll to position [346, 0]
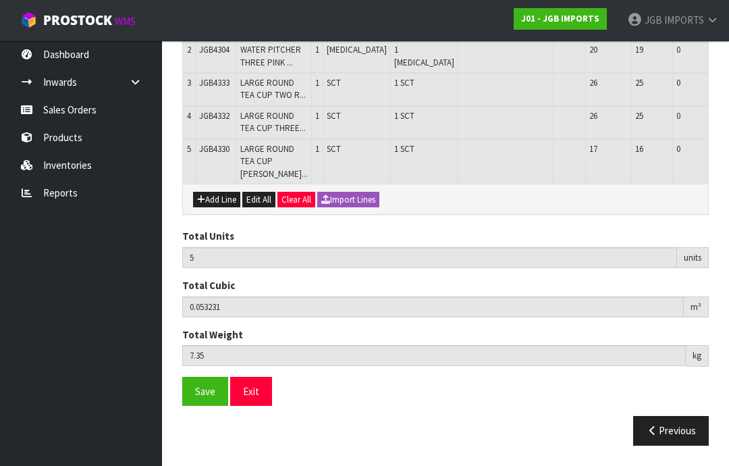
click at [228, 208] on button "Add Line" at bounding box center [216, 200] width 47 height 16
type input "0"
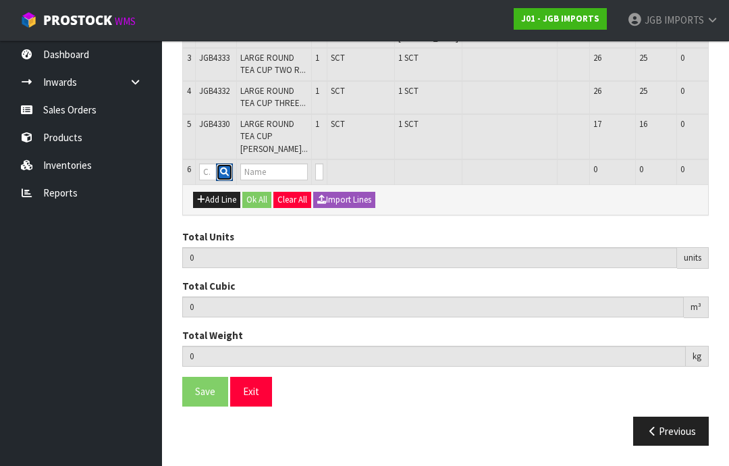
click at [219, 181] on button "button" at bounding box center [224, 172] width 17 height 18
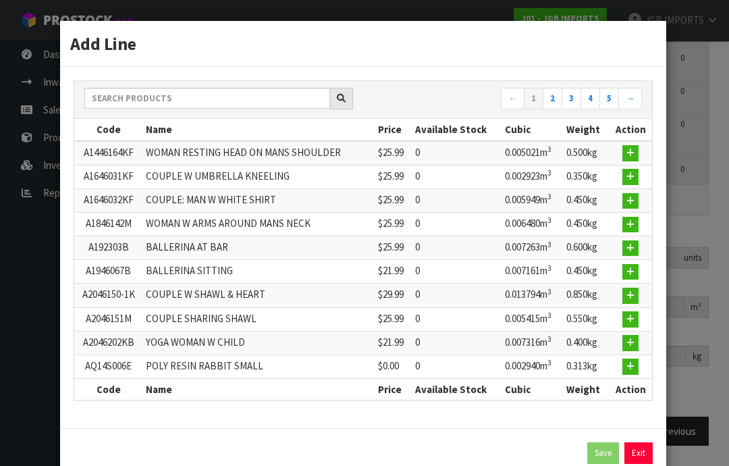
click at [641, 453] on link "Exit" at bounding box center [639, 453] width 28 height 22
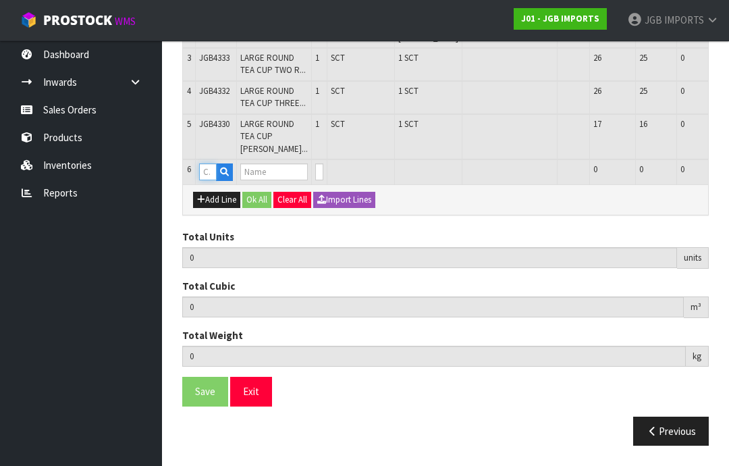
click at [208, 180] on input "text" at bounding box center [208, 171] width 18 height 17
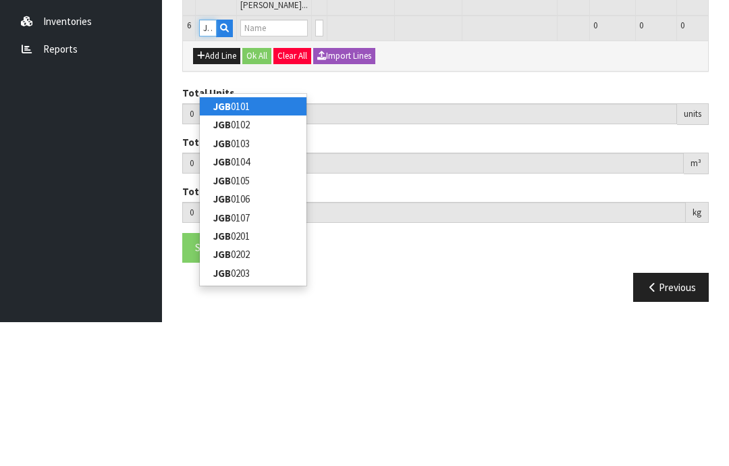
type input "JGB4327"
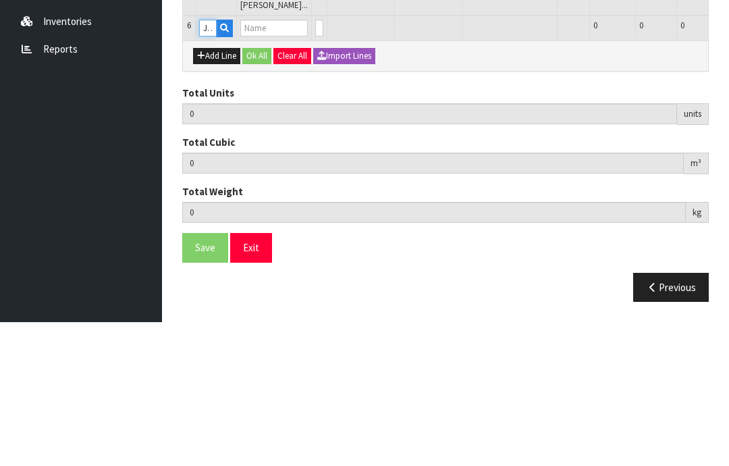
type input "5"
type input "0.053231"
type input "7.35"
type input "MEDIUM ROUND CUP TWO ROSES [GEOGRAPHIC_DATA]"
type input "0"
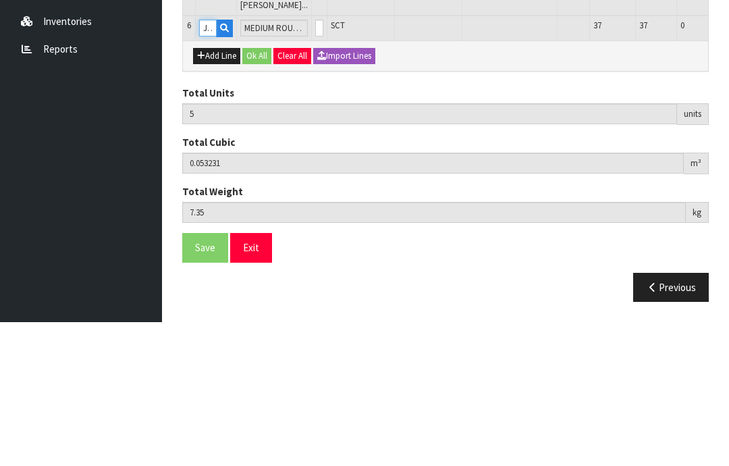
type input "JGB4327"
click at [318, 163] on input "0" at bounding box center [319, 171] width 8 height 17
type input "0"
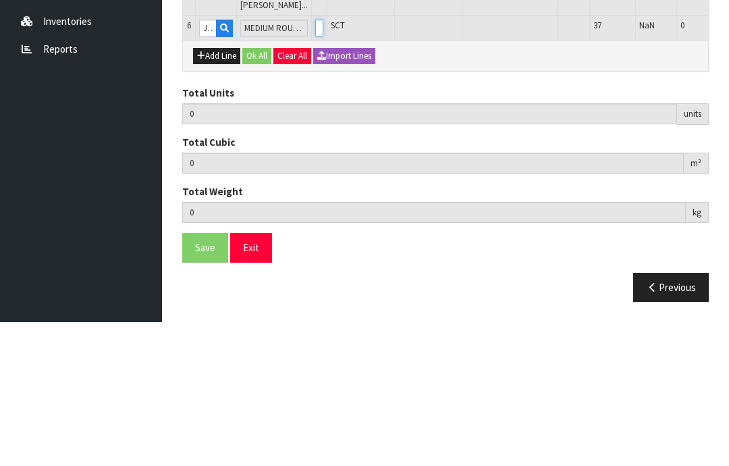
type input "6"
type input "0.059846"
type input "8.6"
type input "1"
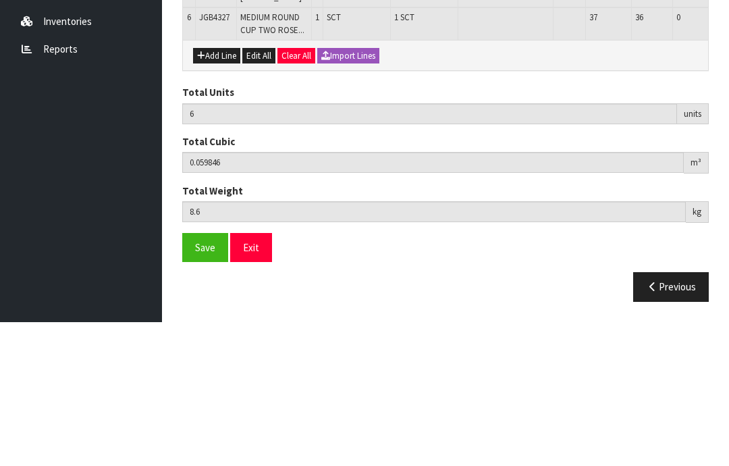
scroll to position [390, 0]
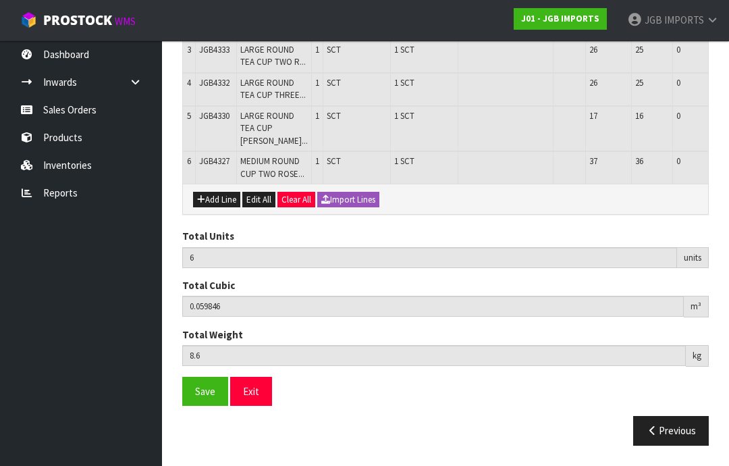
click at [225, 208] on button "Add Line" at bounding box center [216, 200] width 47 height 16
type input "0"
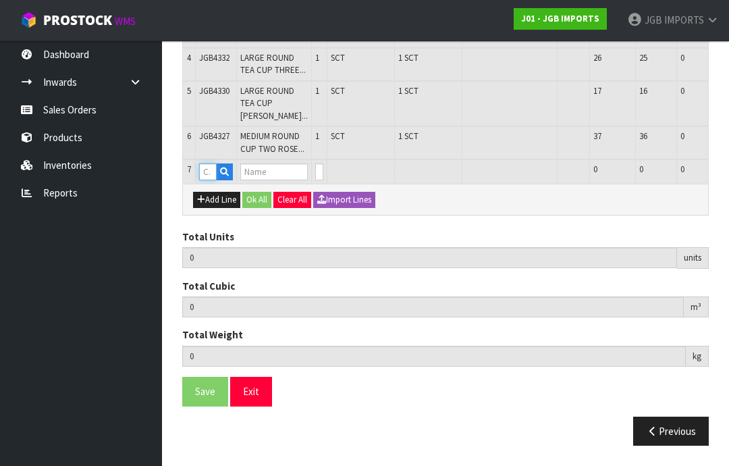
click at [213, 180] on input "text" at bounding box center [208, 171] width 18 height 17
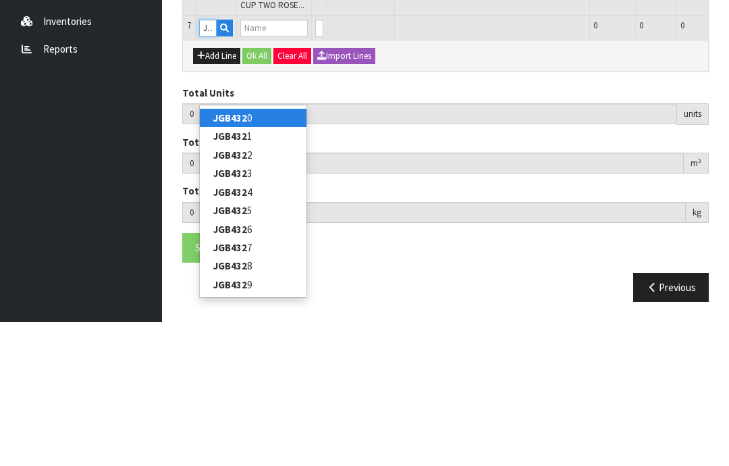
type input "JGB4326"
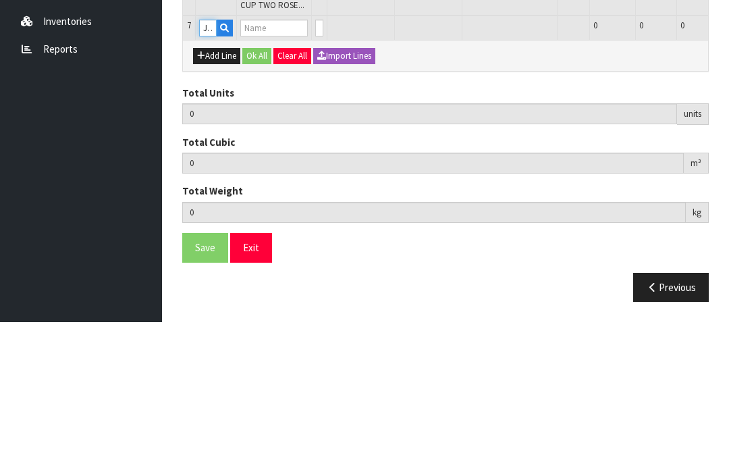
type input "6"
type input "0.059846"
type input "8.6"
type input "MEDIUM ROUND CUP THREE PINK FLOWERS"
type input "0"
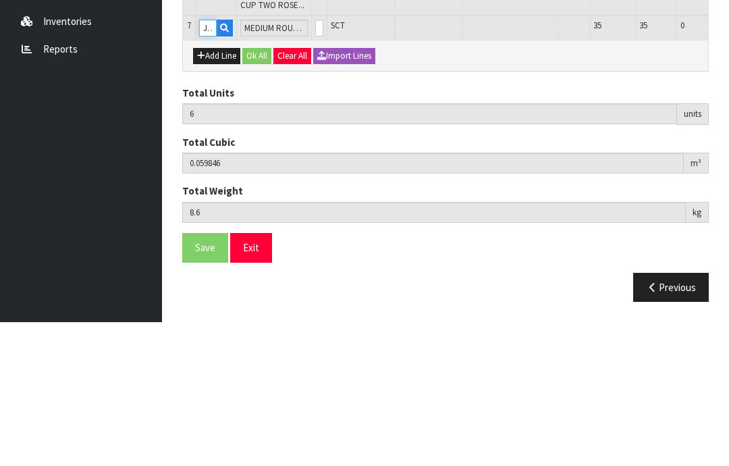
type input "JGB4326"
click at [317, 163] on input "0" at bounding box center [319, 171] width 8 height 17
type input "0"
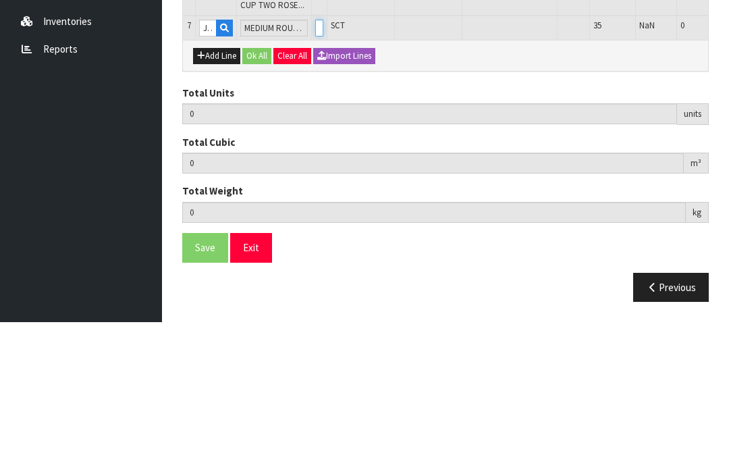
type input "7"
type input "0.067106"
type input "9.9"
type input "1"
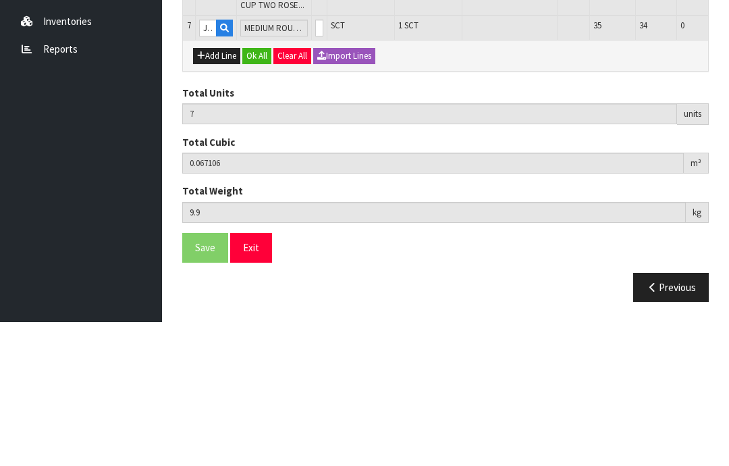
scroll to position [435, 0]
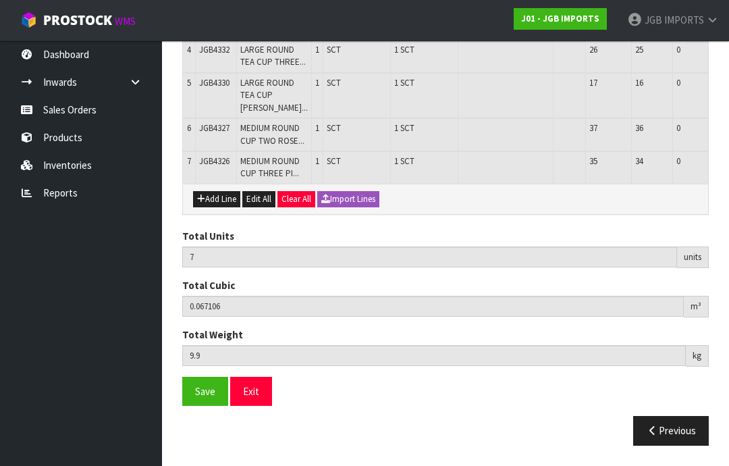
click at [226, 207] on button "Add Line" at bounding box center [216, 199] width 47 height 16
type input "0"
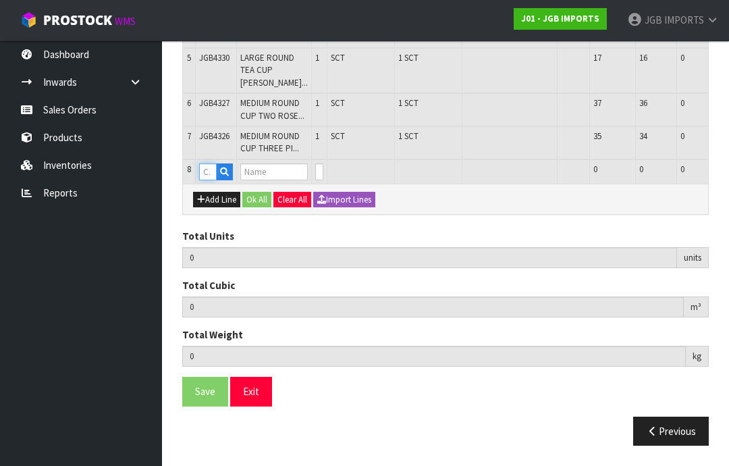
click at [211, 180] on input "text" at bounding box center [208, 171] width 18 height 17
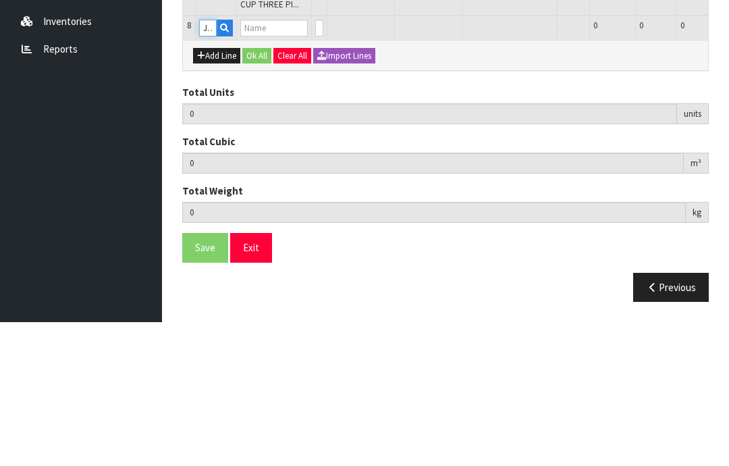
type input "JGB4324"
click at [281, 163] on input "text" at bounding box center [274, 171] width 68 height 17
click at [209, 163] on input "text" at bounding box center [208, 171] width 18 height 17
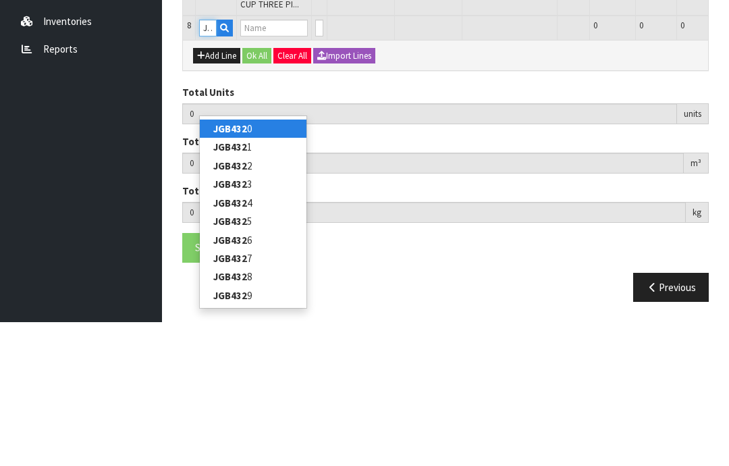
type input "JGB4324"
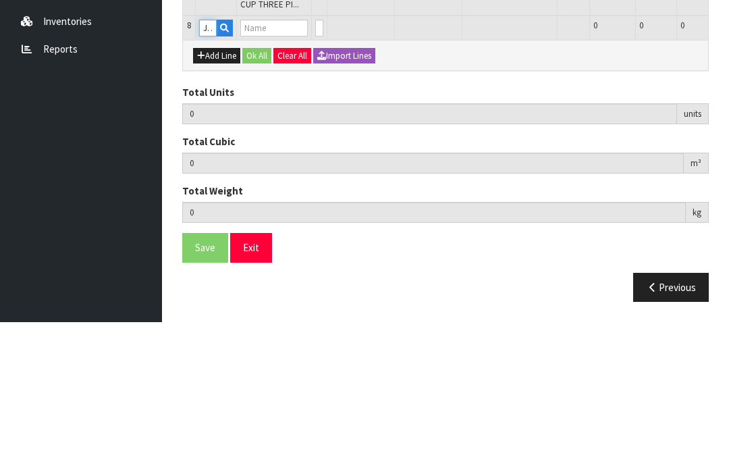
type input "7"
type input "0.067106"
type input "9.9"
type input "MEDIUM ROUND CUP LAVENDER IN BRONZE CONTAINER"
type input "0"
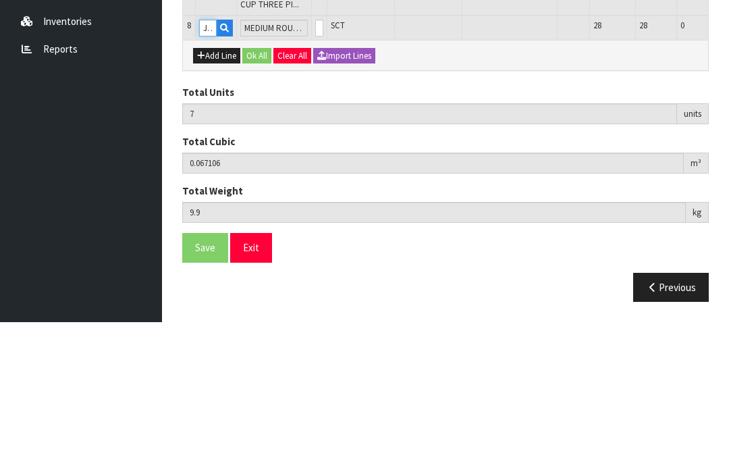
type input "JGB4324"
click at [318, 163] on input "0" at bounding box center [319, 171] width 8 height 17
type input "0"
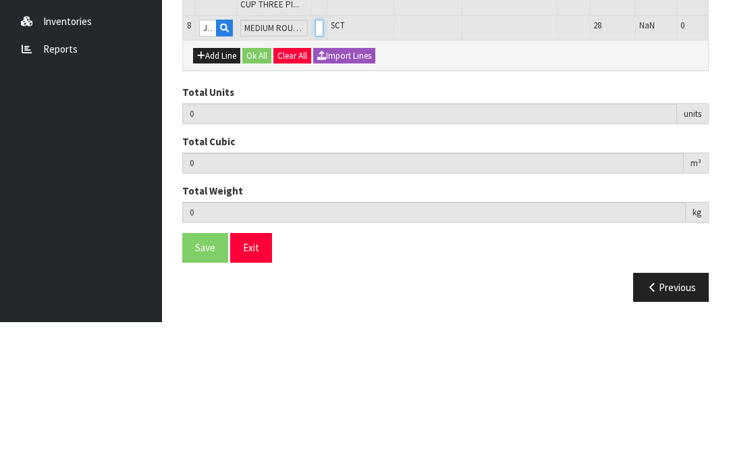
type input "8"
type input "0.073721"
type input "11.2"
type input "1"
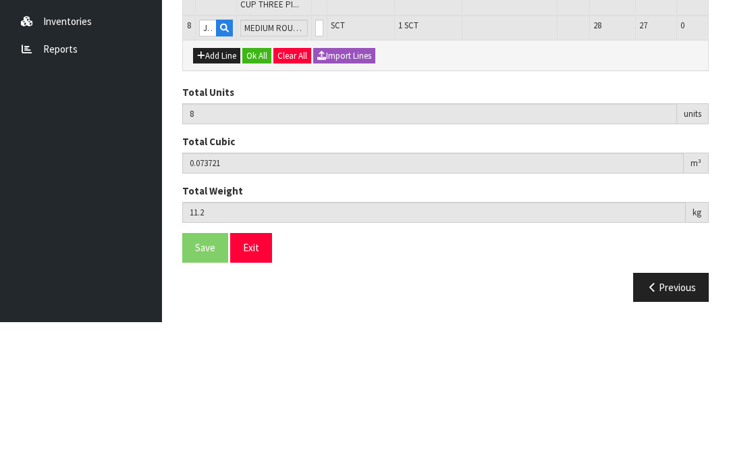
scroll to position [479, 0]
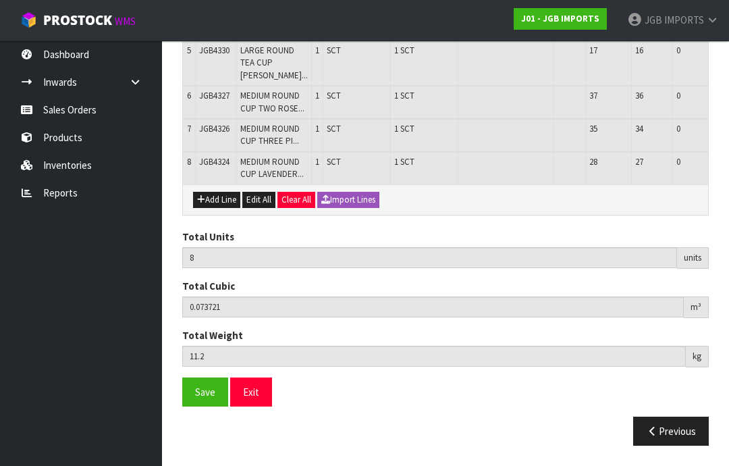
click at [224, 208] on button "Add Line" at bounding box center [216, 200] width 47 height 16
type input "0"
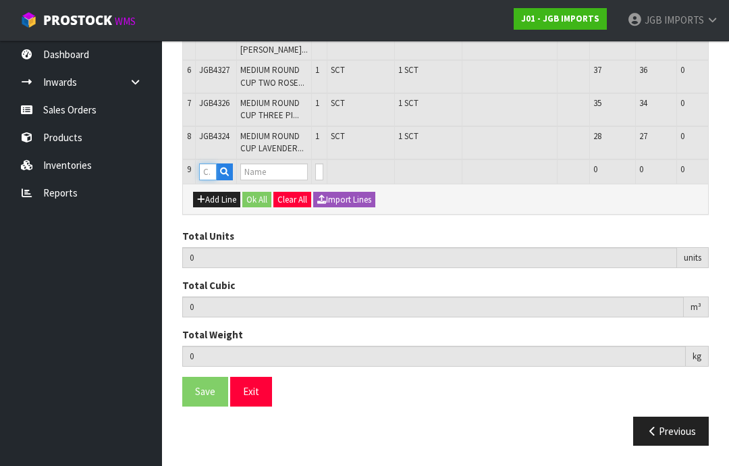
click at [215, 180] on input "text" at bounding box center [208, 171] width 18 height 17
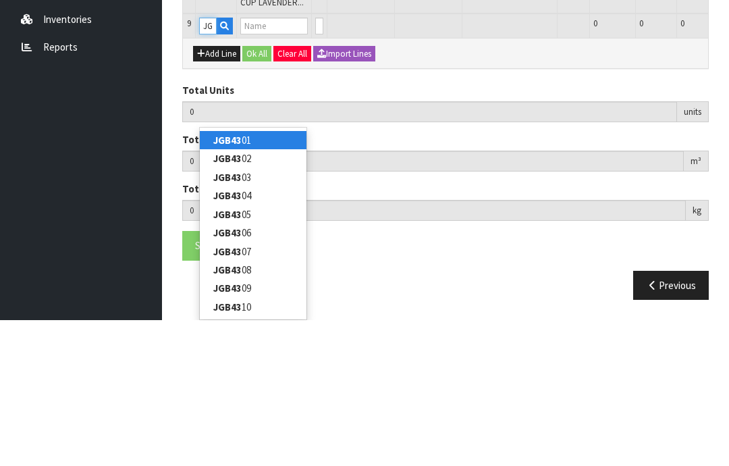
type input "J"
type input "JGB4315"
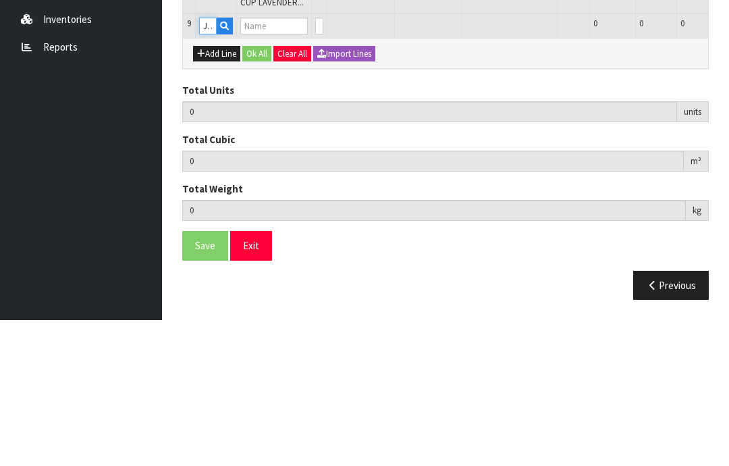
type input "8"
type input "0.073721"
type input "11.2"
type input "SMALL ROUND TEA CUP PINK ROSES [GEOGRAPHIC_DATA]"
type input "0"
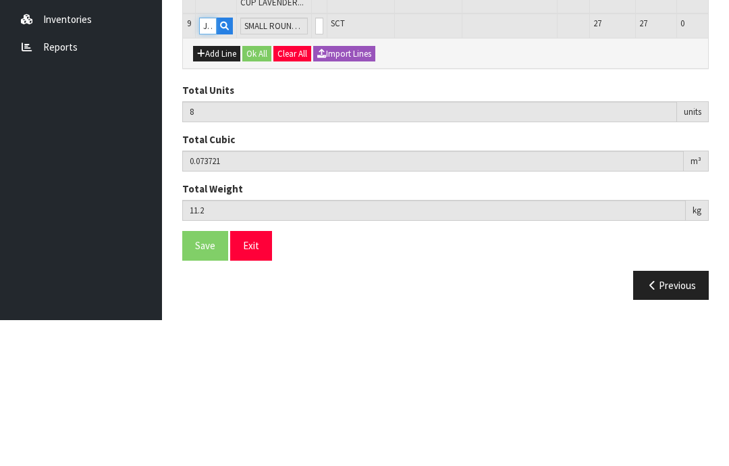
type input "JGB4315"
click at [320, 163] on input "0" at bounding box center [319, 171] width 8 height 17
type input "0"
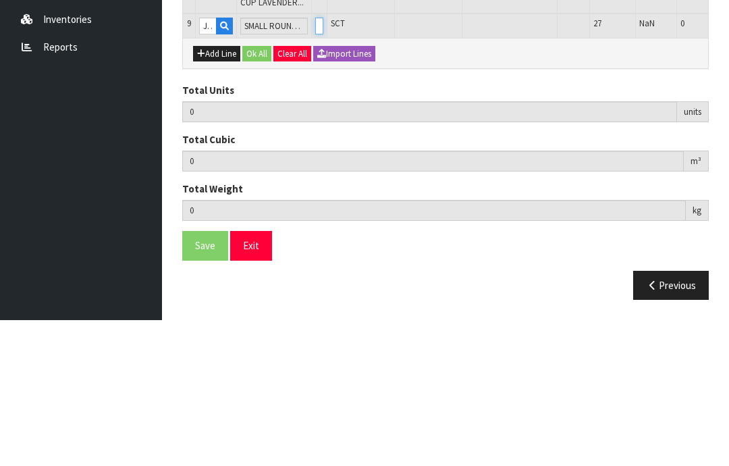
type input "9"
type input "0.077699"
type input "12"
type input "1"
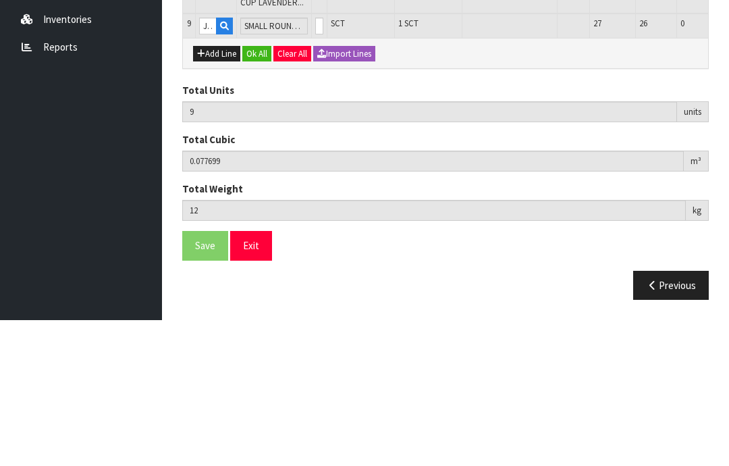
scroll to position [525, 0]
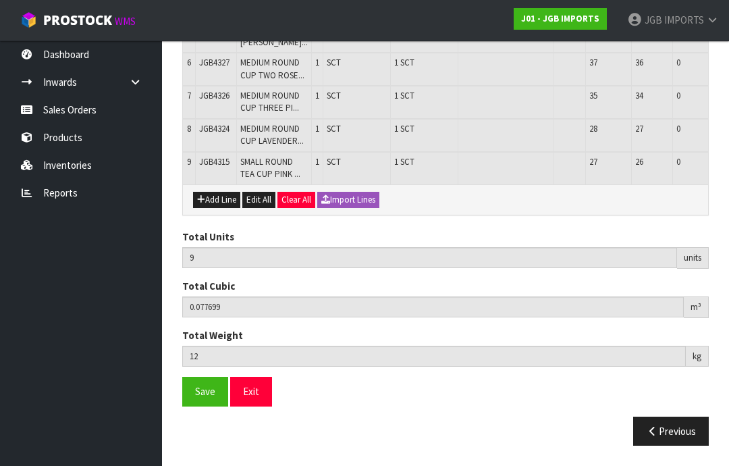
click at [226, 208] on button "Add Line" at bounding box center [216, 200] width 47 height 16
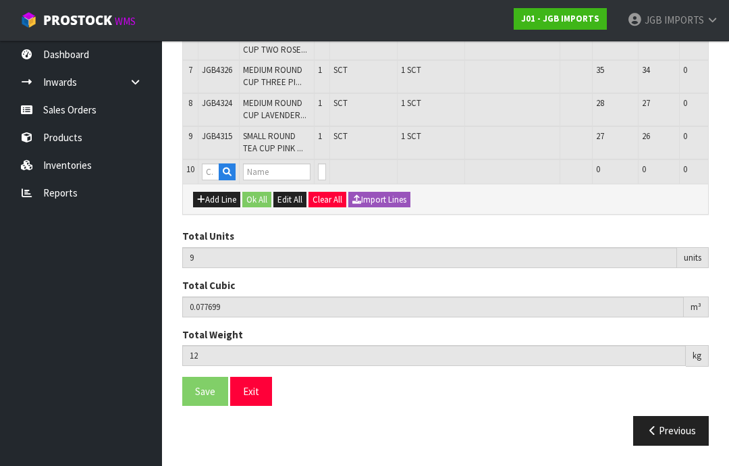
type input "0"
click at [215, 180] on input "text" at bounding box center [211, 171] width 18 height 17
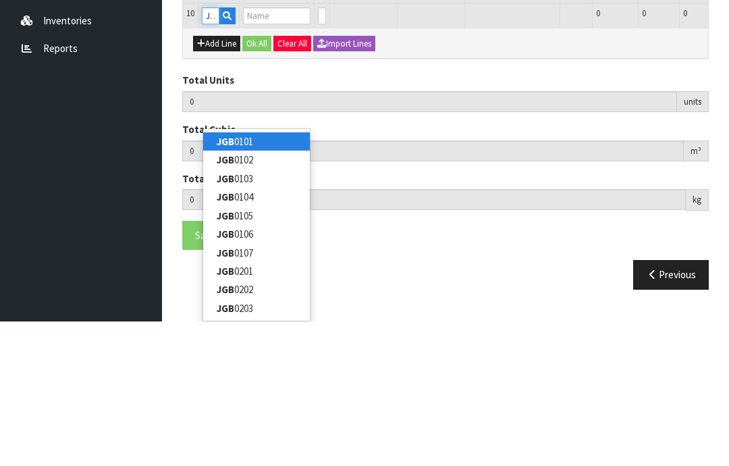
type input "JGB4314"
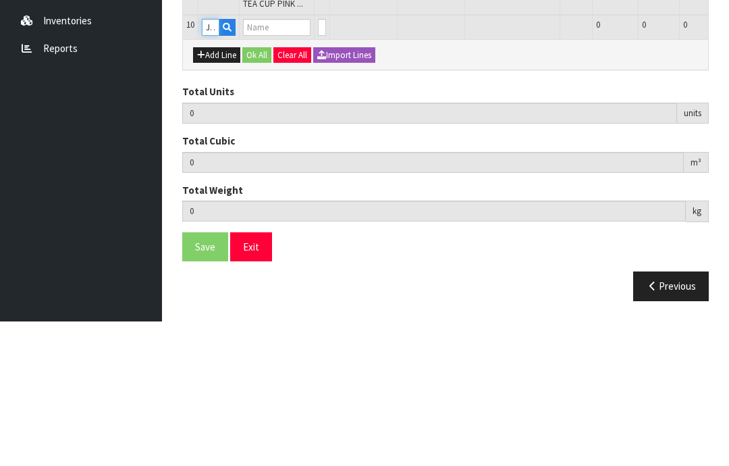
type input "9"
type input "0.077699"
type input "12"
type input "SMALL ROUND TEA CUP TWO ROSES [GEOGRAPHIC_DATA]"
type input "0"
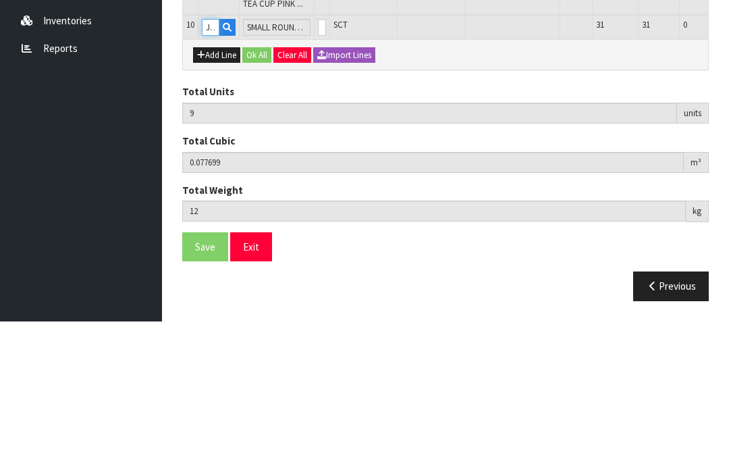
type input "JGB4314"
click at [323, 163] on input "0" at bounding box center [322, 171] width 8 height 17
type input "0"
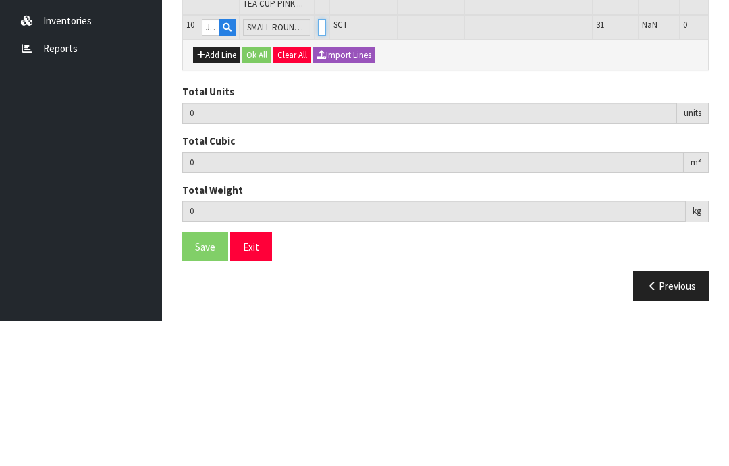
type input "10"
type input "0.081677"
type input "12.8"
type input "1"
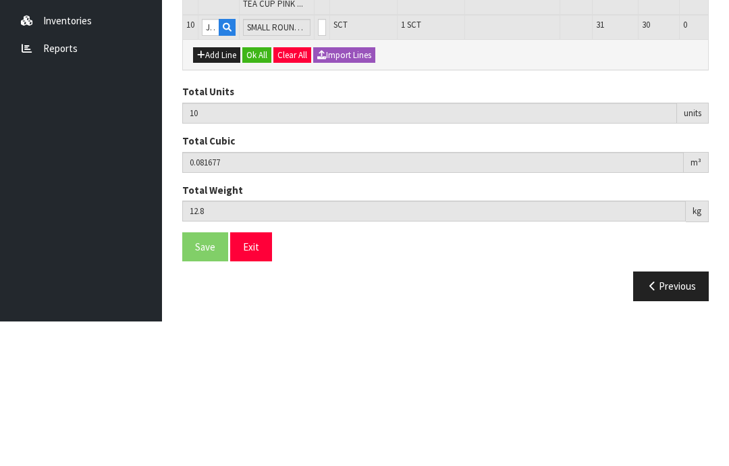
scroll to position [570, 0]
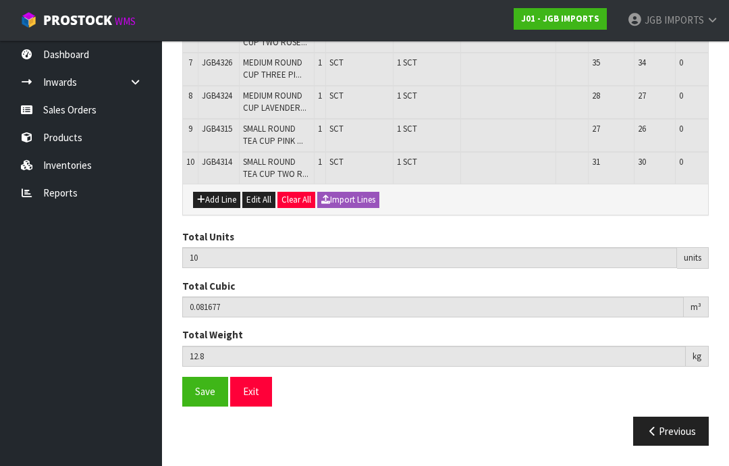
click at [226, 208] on button "Add Line" at bounding box center [216, 200] width 47 height 16
type input "0"
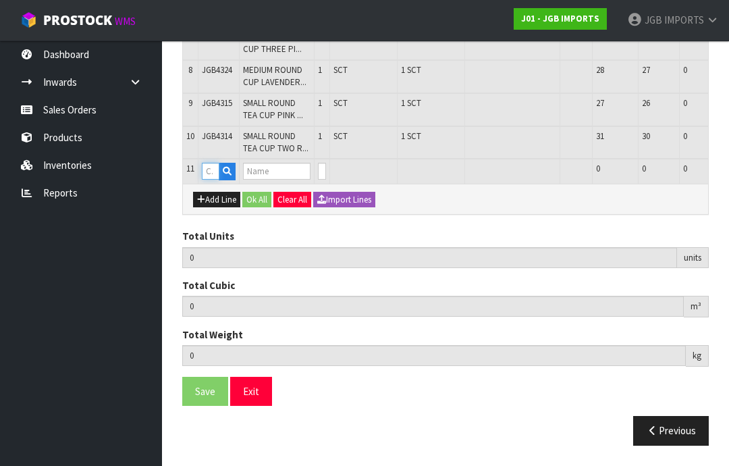
click at [218, 180] on input "text" at bounding box center [211, 171] width 18 height 17
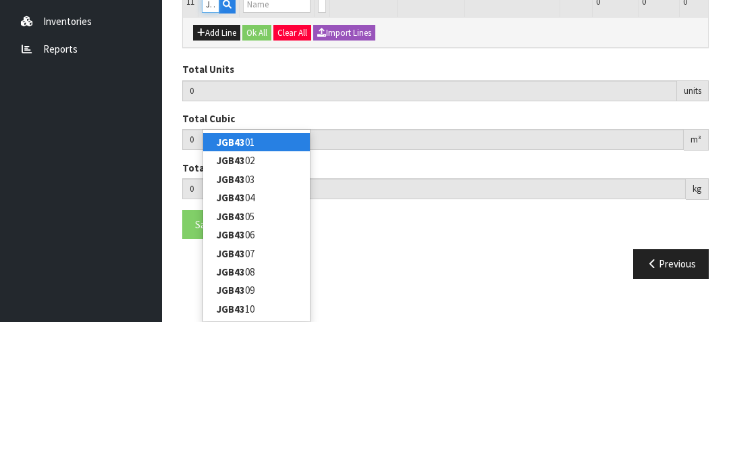
type input "JGB4312"
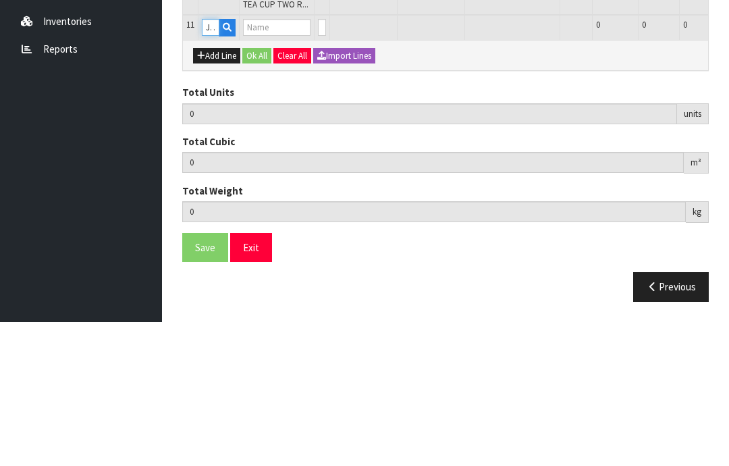
type input "10"
type input "0.081677"
click at [320, 163] on input "0" at bounding box center [322, 171] width 8 height 17
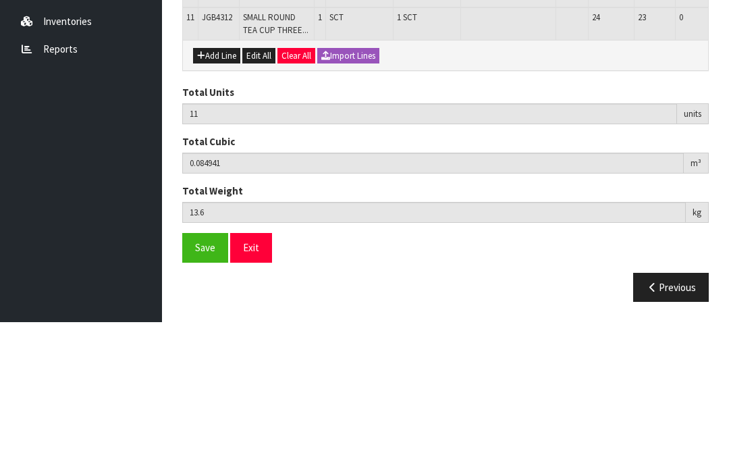
scroll to position [614, 0]
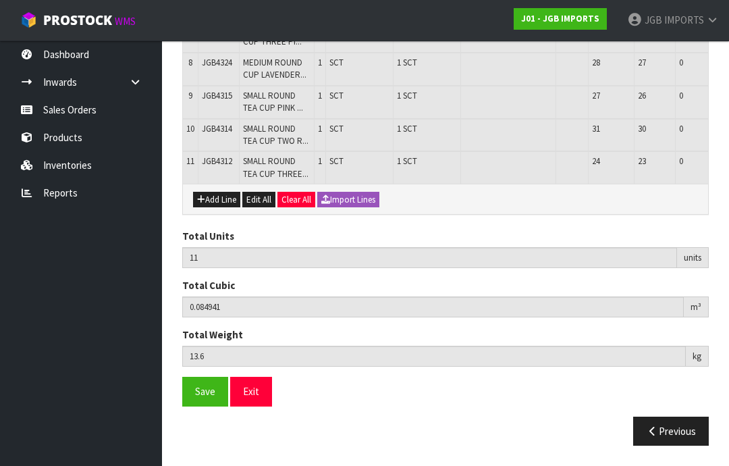
click at [221, 208] on button "Add Line" at bounding box center [216, 200] width 47 height 16
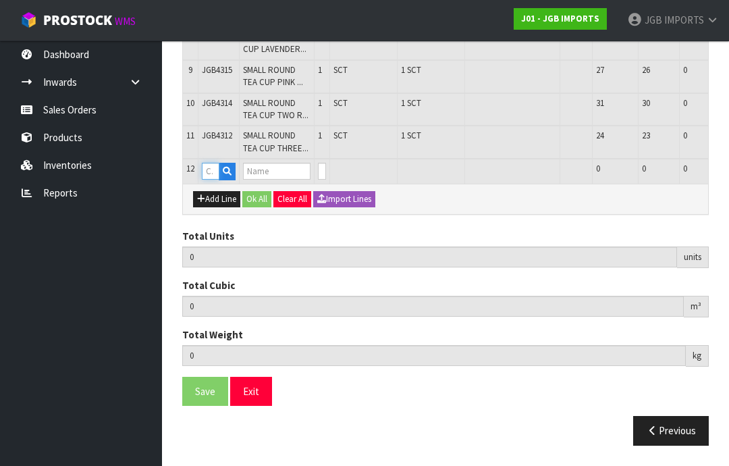
click at [219, 180] on input "text" at bounding box center [211, 171] width 18 height 17
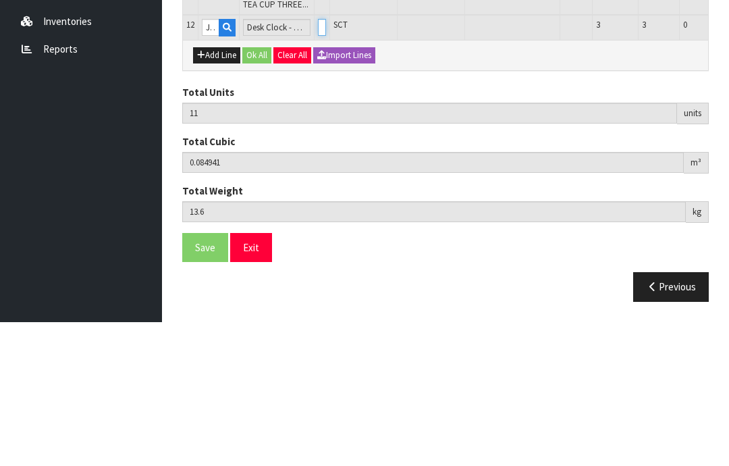
click at [326, 163] on input "0" at bounding box center [322, 171] width 8 height 17
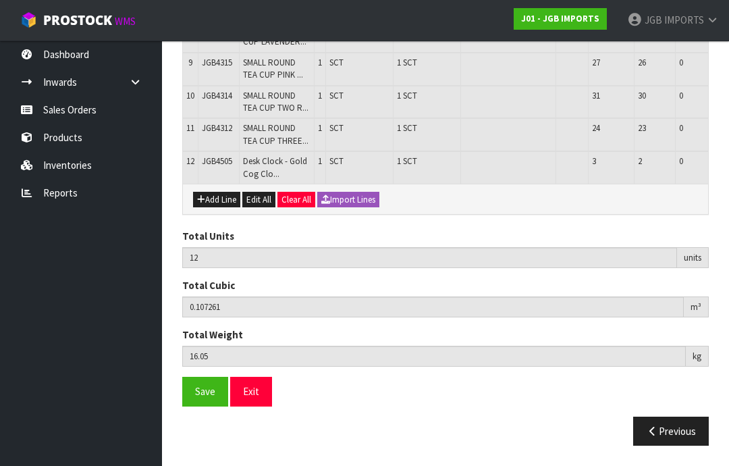
click at [226, 208] on button "Add Line" at bounding box center [216, 200] width 47 height 16
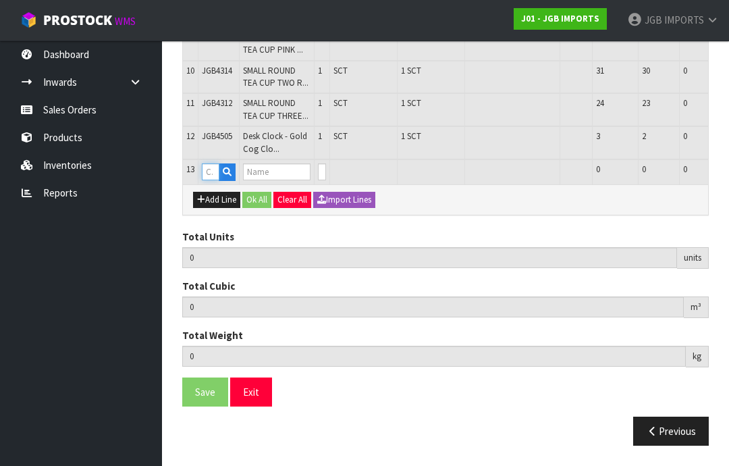
click at [213, 180] on input "text" at bounding box center [211, 171] width 18 height 17
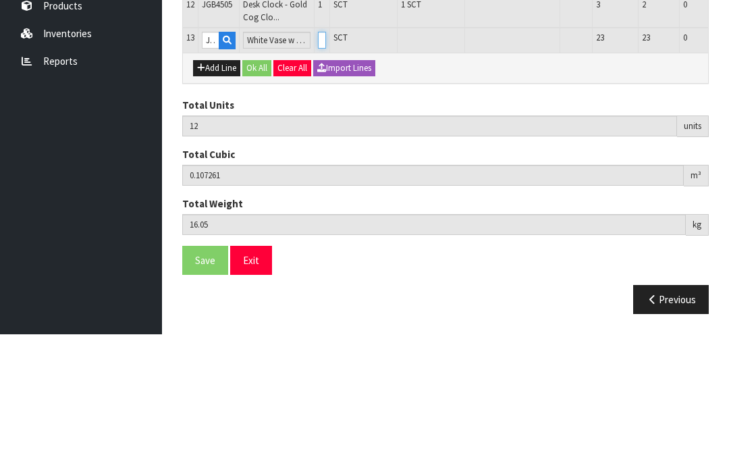
click at [323, 163] on input "0" at bounding box center [322, 171] width 8 height 17
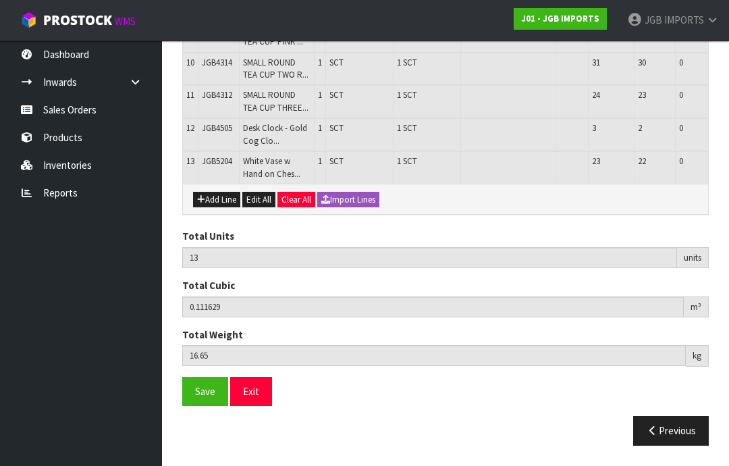
click at [226, 208] on button "Add Line" at bounding box center [216, 200] width 47 height 16
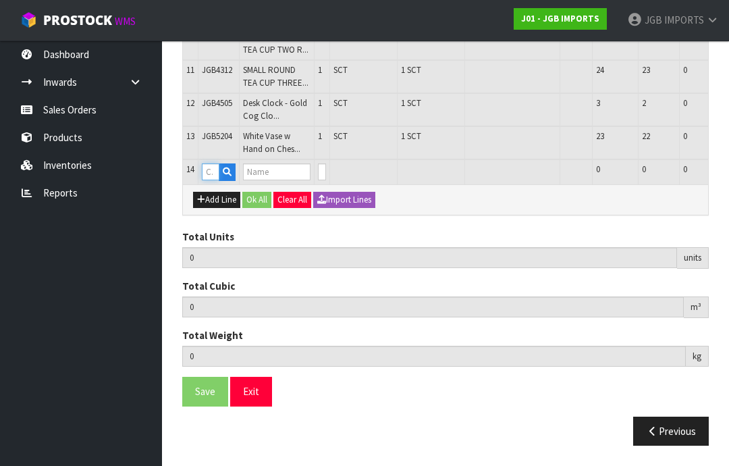
click at [216, 180] on input "text" at bounding box center [211, 171] width 18 height 17
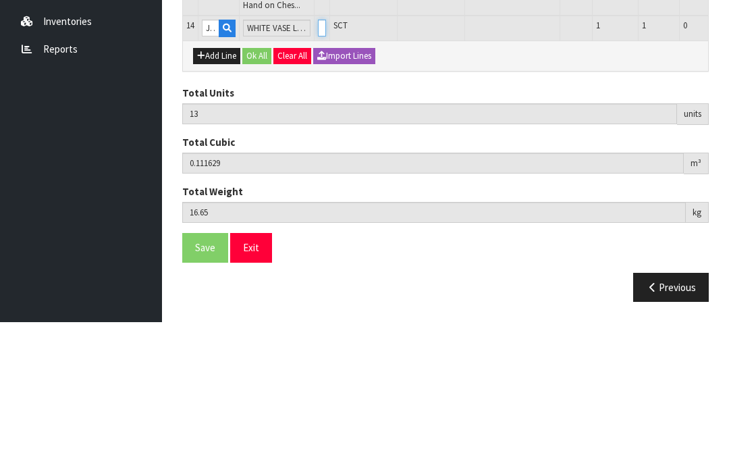
click at [325, 163] on input "0" at bounding box center [322, 171] width 8 height 17
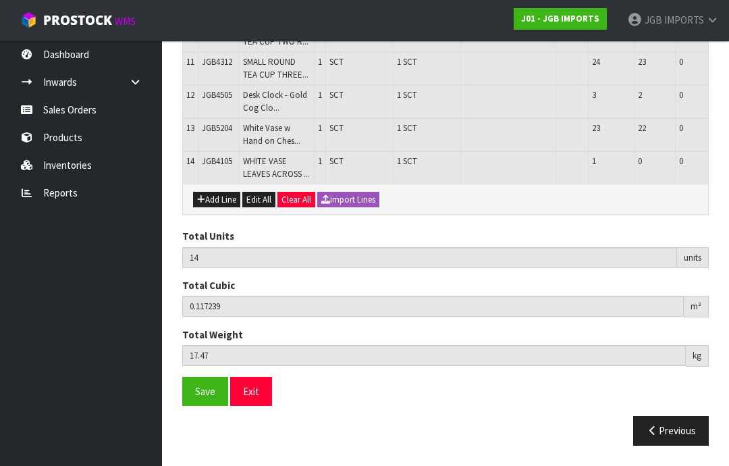
scroll to position [746, 0]
click at [207, 398] on span "Save" at bounding box center [205, 391] width 20 height 13
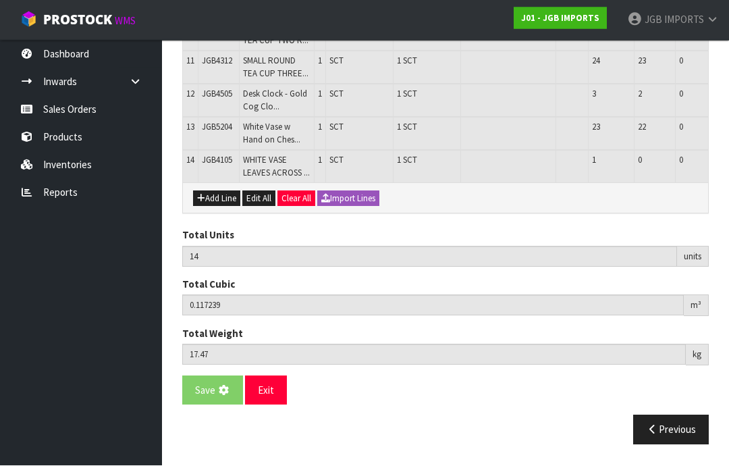
scroll to position [702, 0]
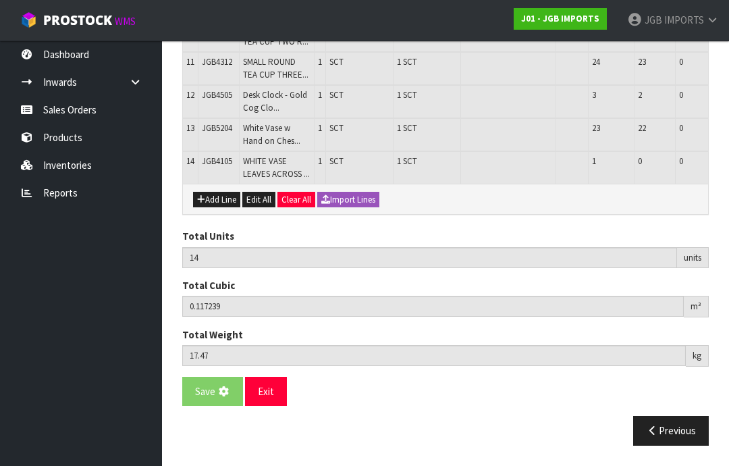
click at [648, 436] on icon "button" at bounding box center [652, 430] width 13 height 10
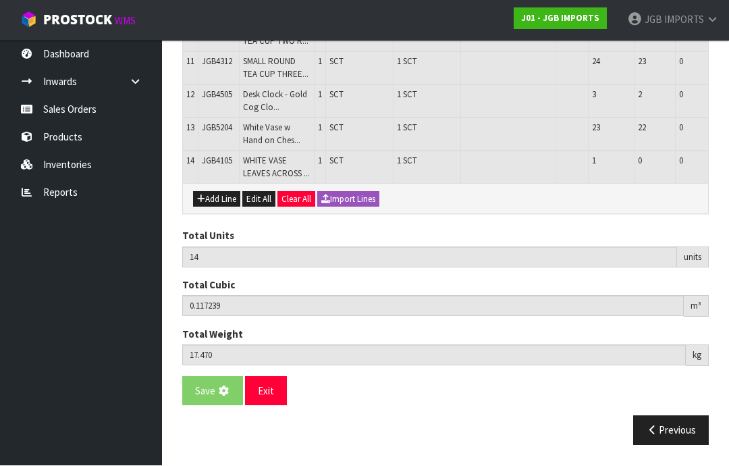
scroll to position [702, 0]
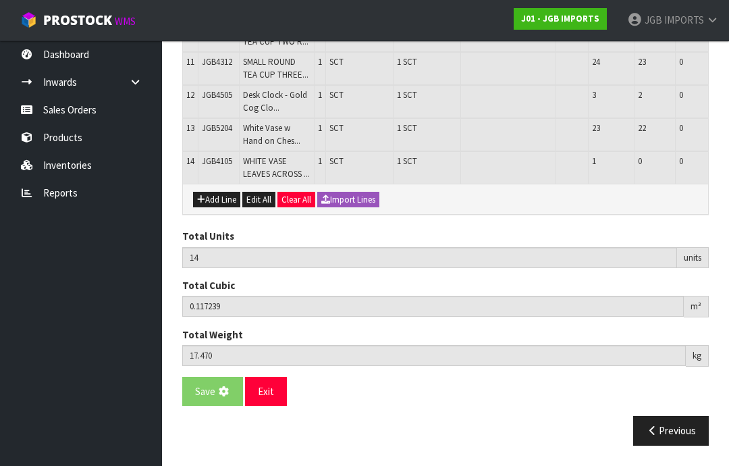
click at [275, 406] on button "Exit" at bounding box center [266, 391] width 42 height 29
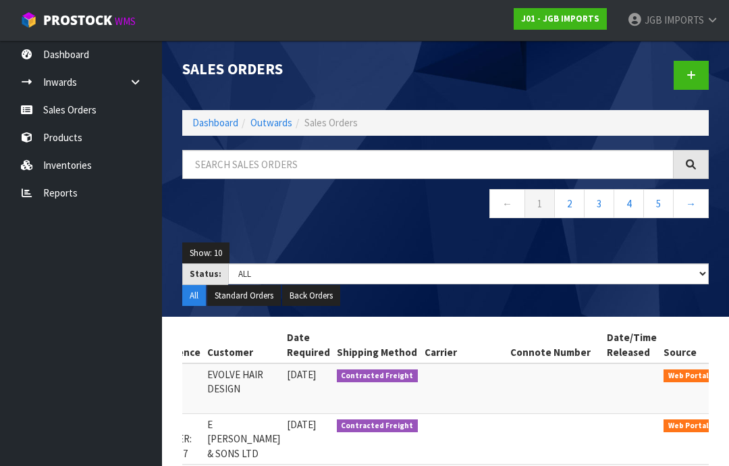
scroll to position [0, 217]
click at [729, 375] on icon at bounding box center [736, 377] width 10 height 9
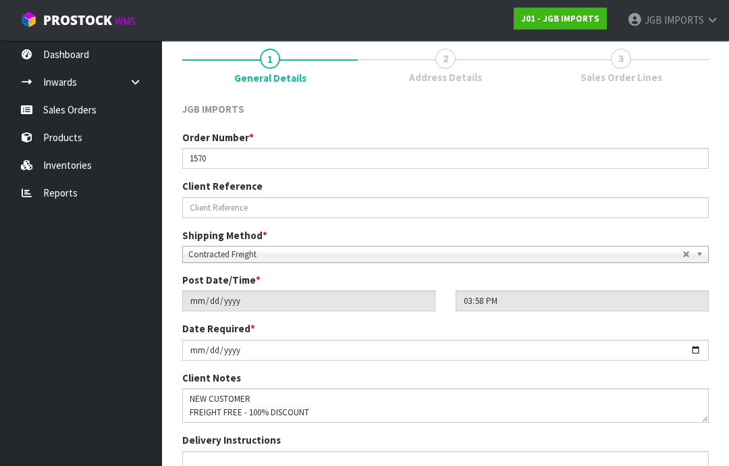
scroll to position [188, 0]
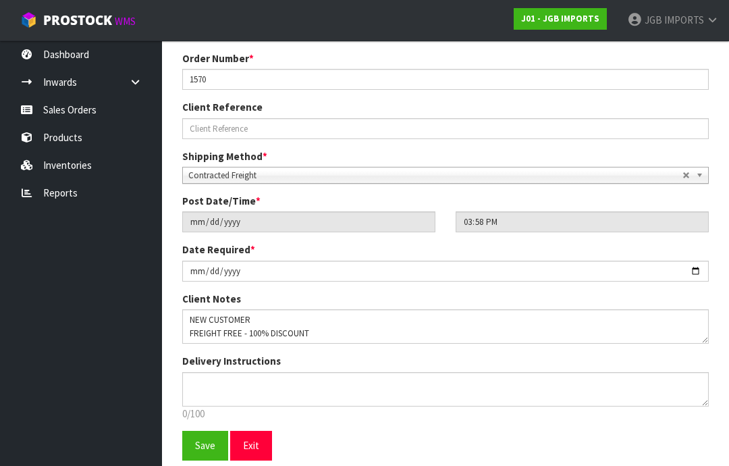
click at [215, 443] on button "Save" at bounding box center [205, 445] width 46 height 29
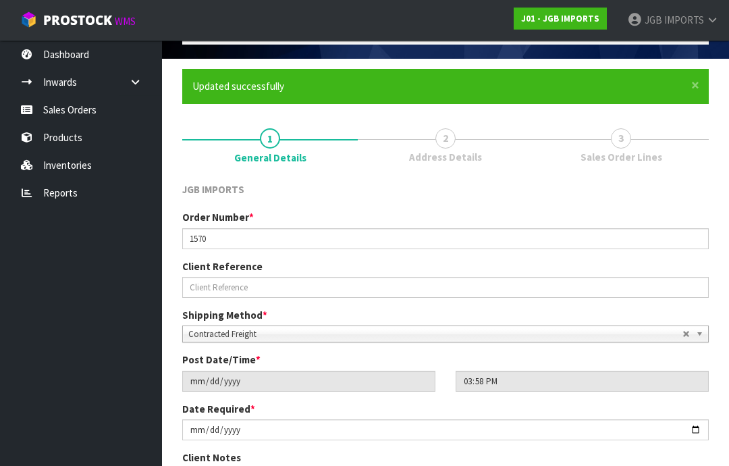
scroll to position [237, 0]
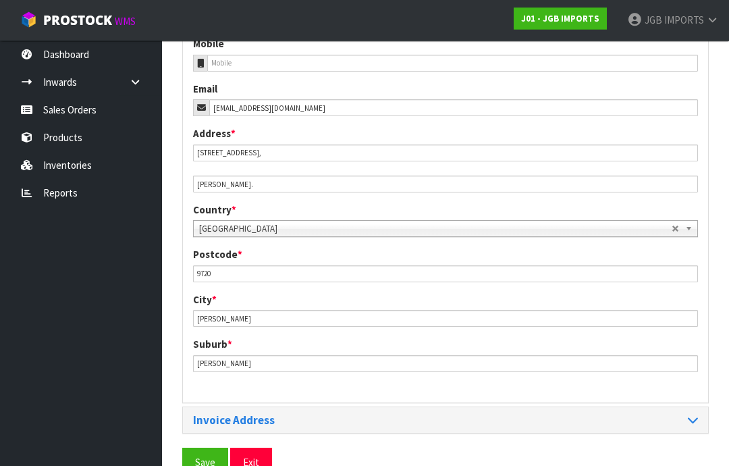
scroll to position [568, 0]
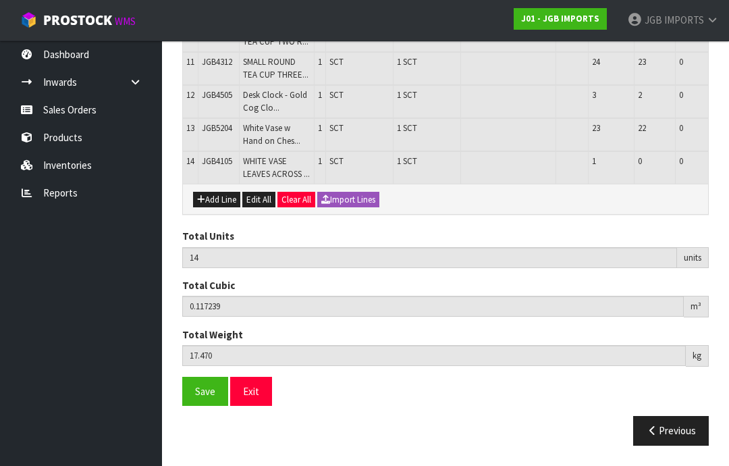
scroll to position [702, 0]
click at [205, 398] on span "Save" at bounding box center [205, 391] width 20 height 13
click at [260, 406] on button "Exit" at bounding box center [251, 391] width 42 height 29
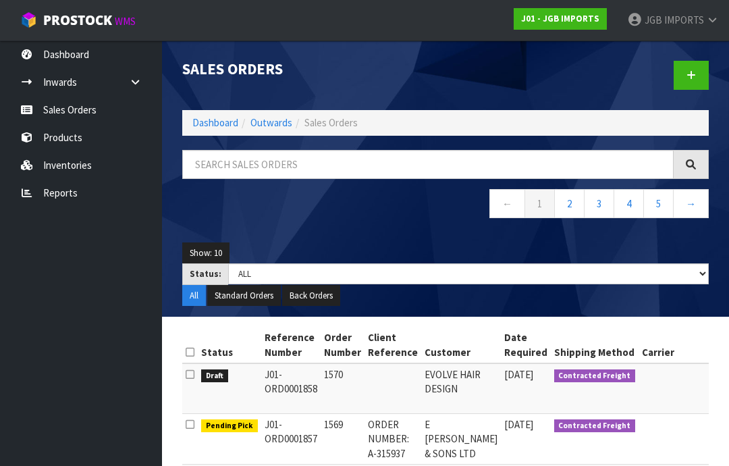
click at [698, 22] on span "IMPORTS" at bounding box center [684, 20] width 40 height 13
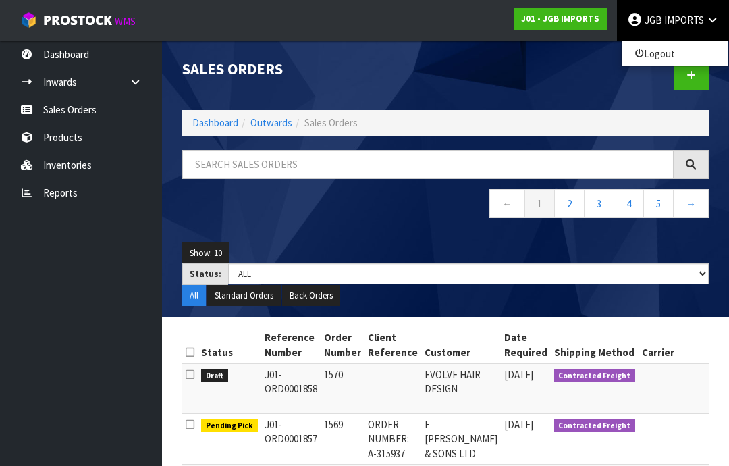
click at [670, 57] on link "Logout" at bounding box center [675, 54] width 107 height 18
